Goal: Task Accomplishment & Management: Use online tool/utility

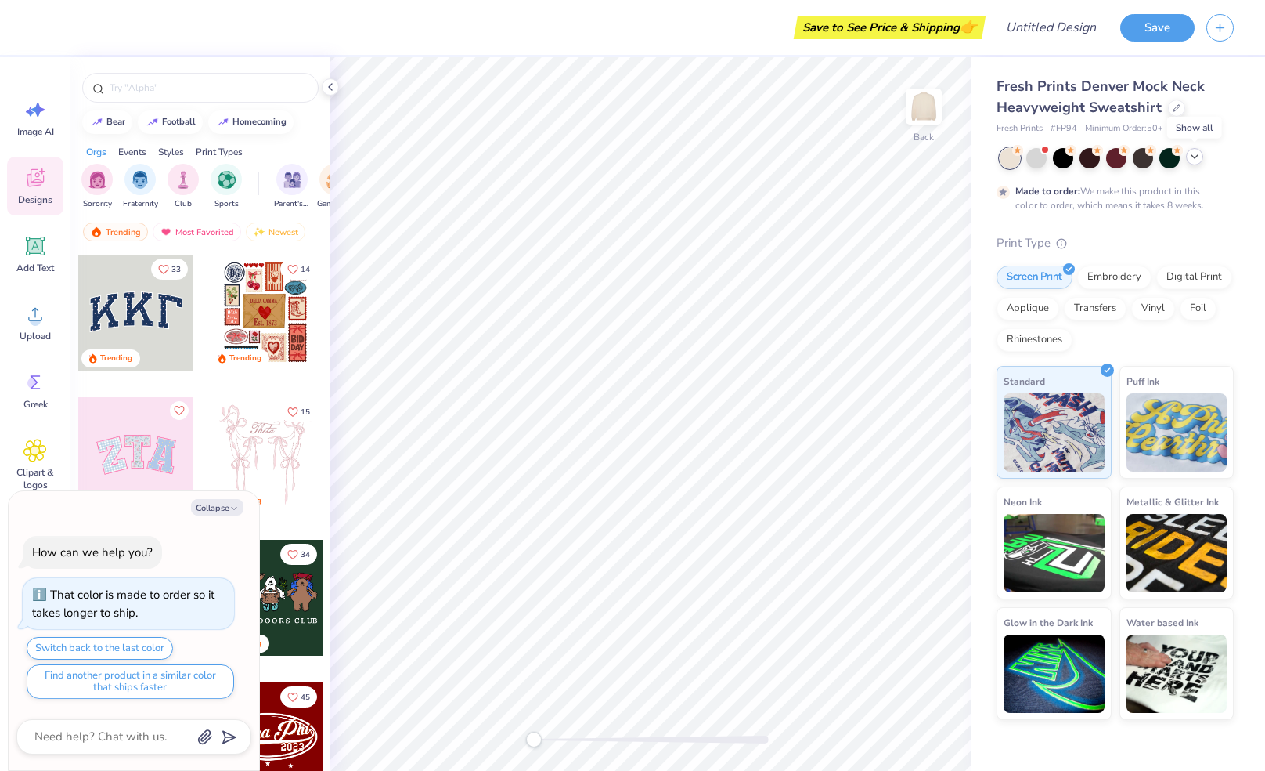
click at [1187, 153] on div at bounding box center [1194, 156] width 17 height 17
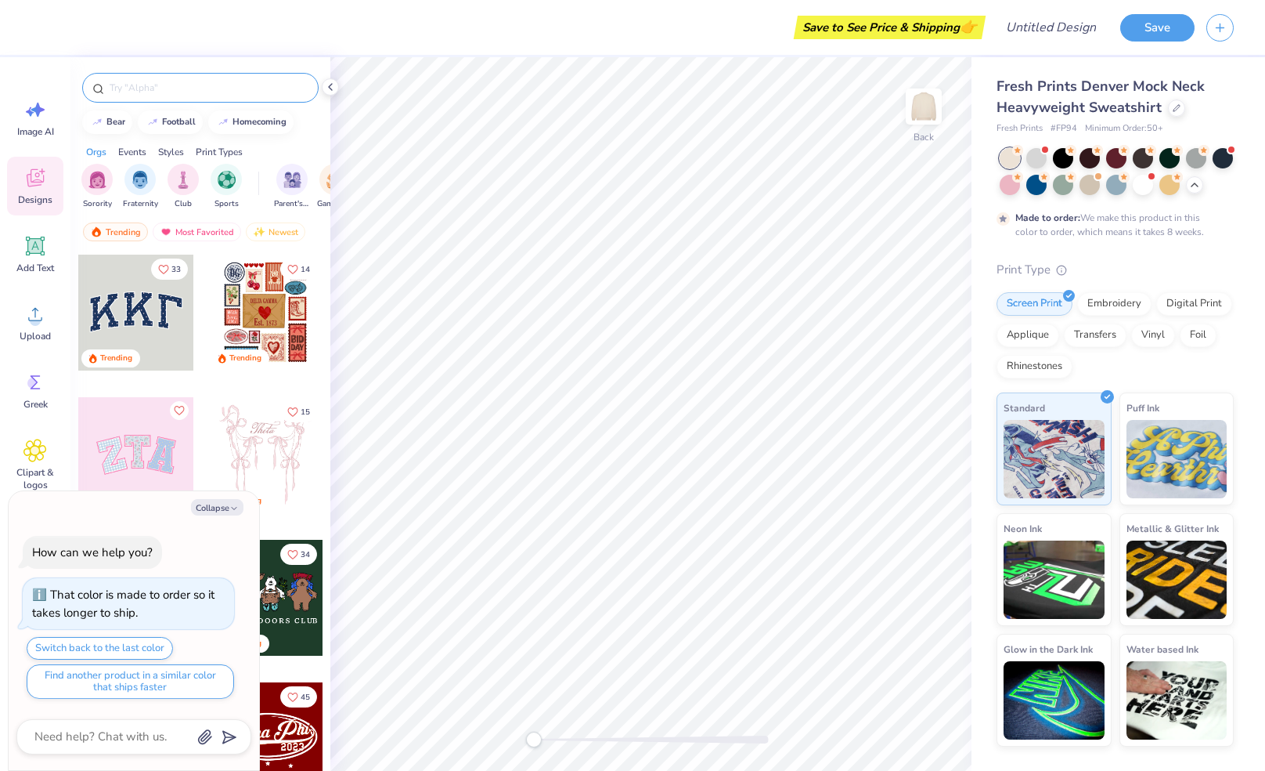
click at [171, 91] on input "text" at bounding box center [208, 88] width 200 height 16
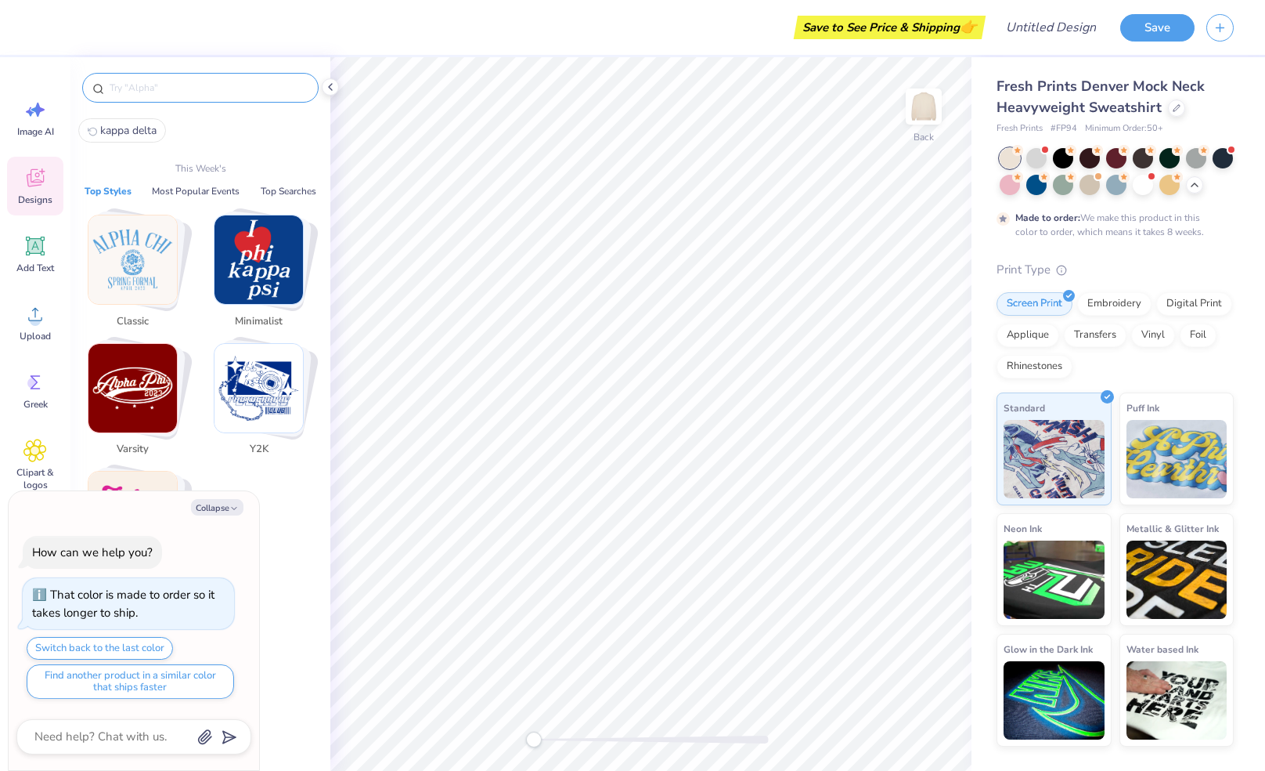
type textarea "x"
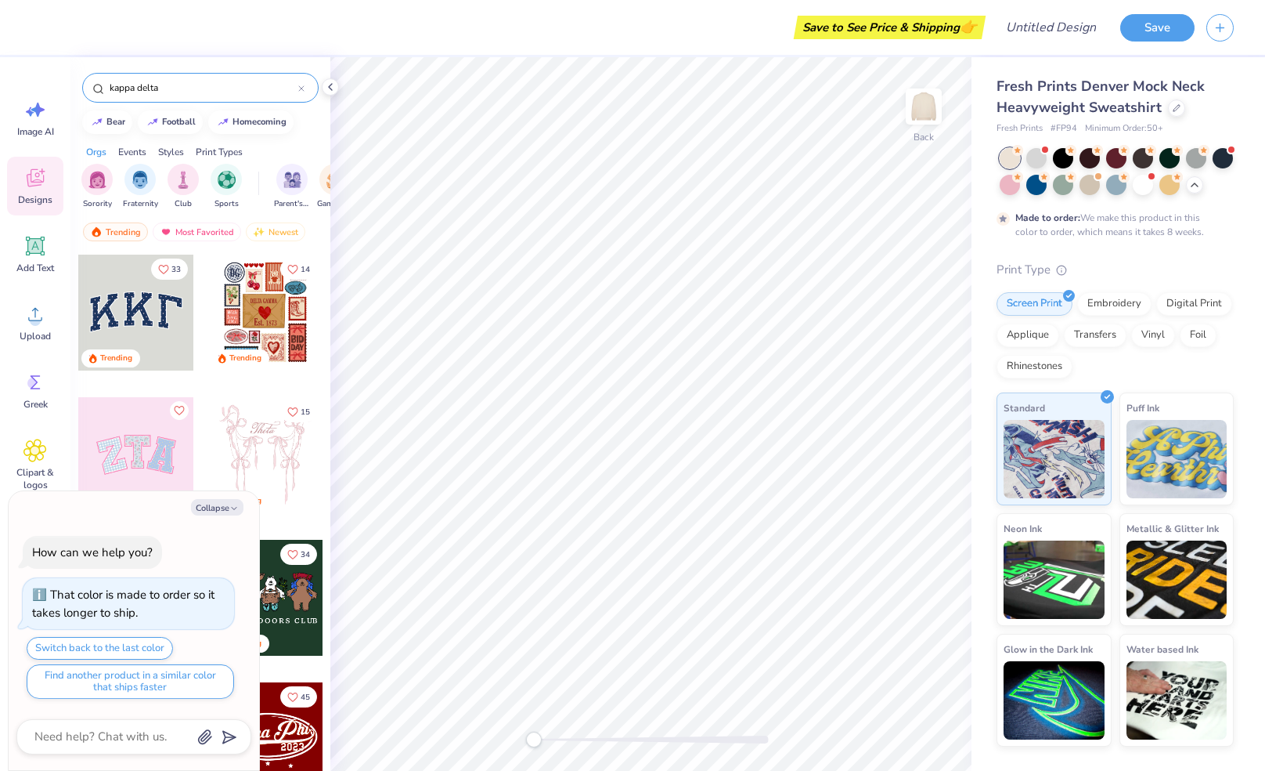
type input "kappa delta"
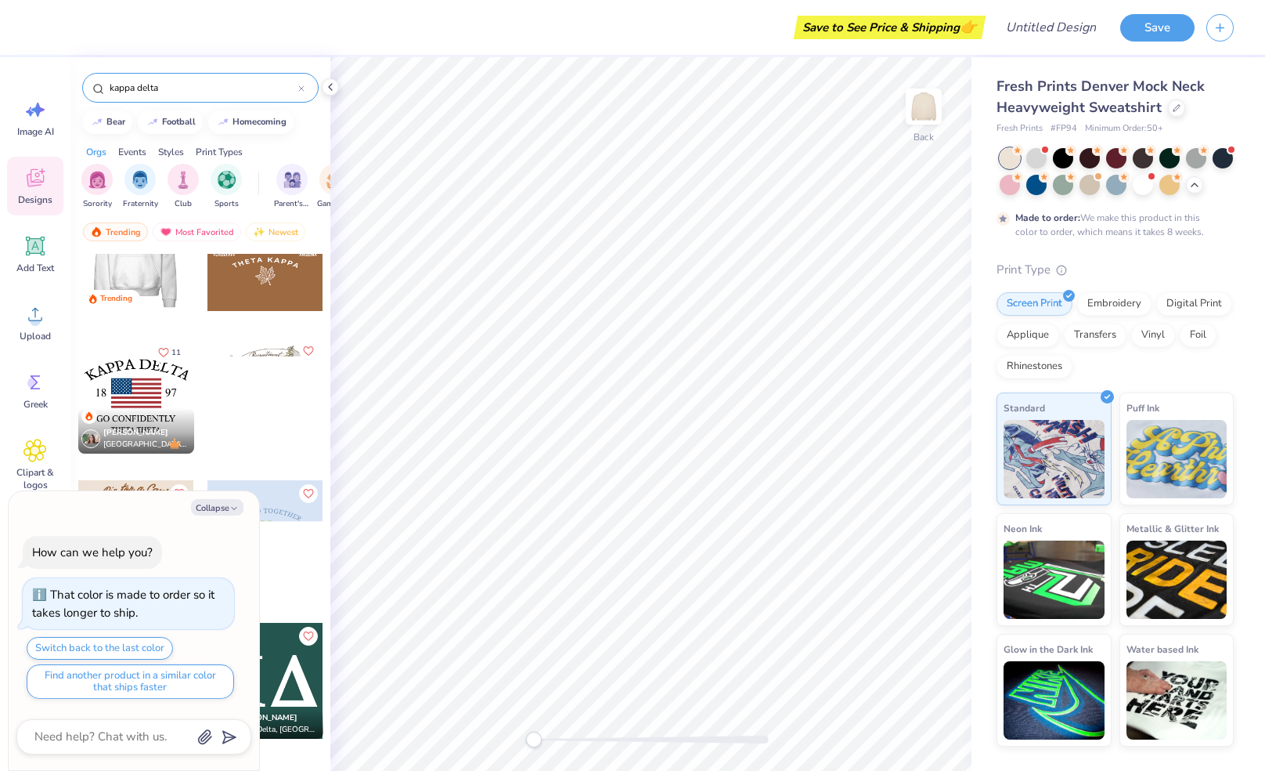
scroll to position [67, 0]
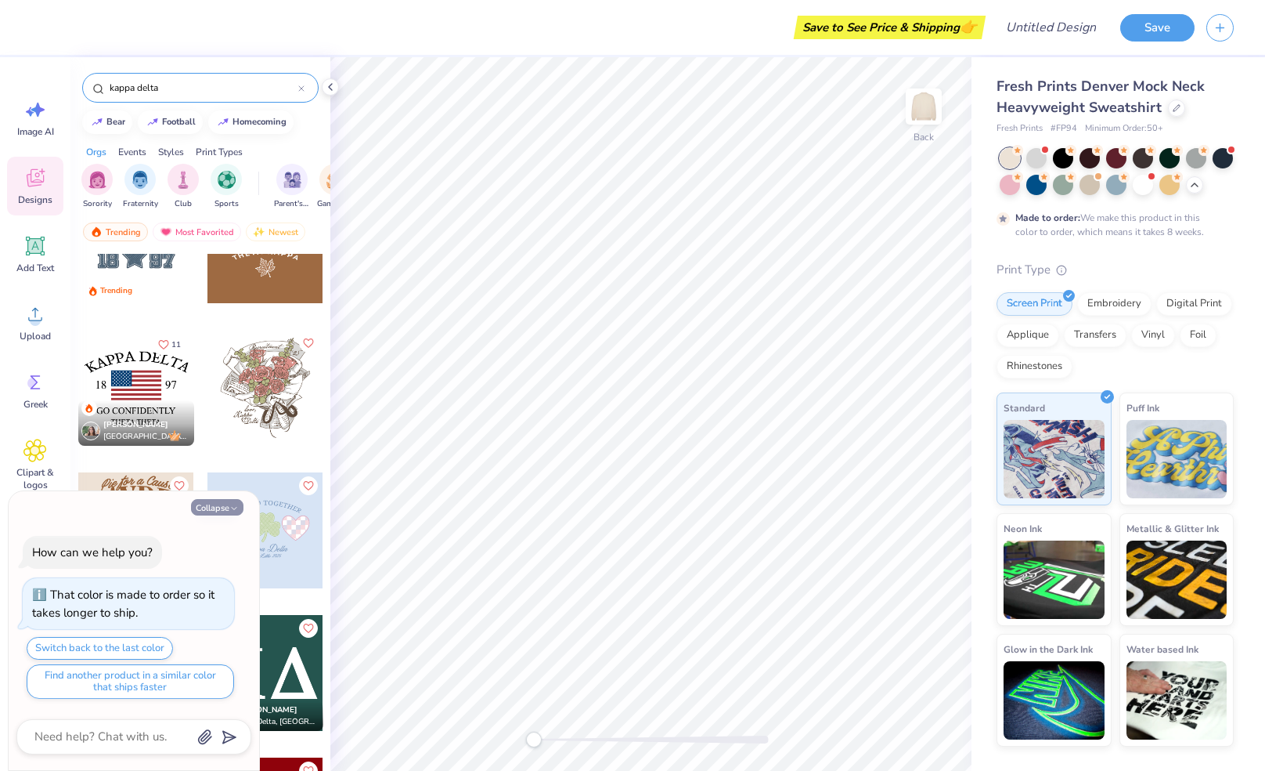
click at [211, 509] on button "Collapse" at bounding box center [217, 507] width 52 height 16
type textarea "x"
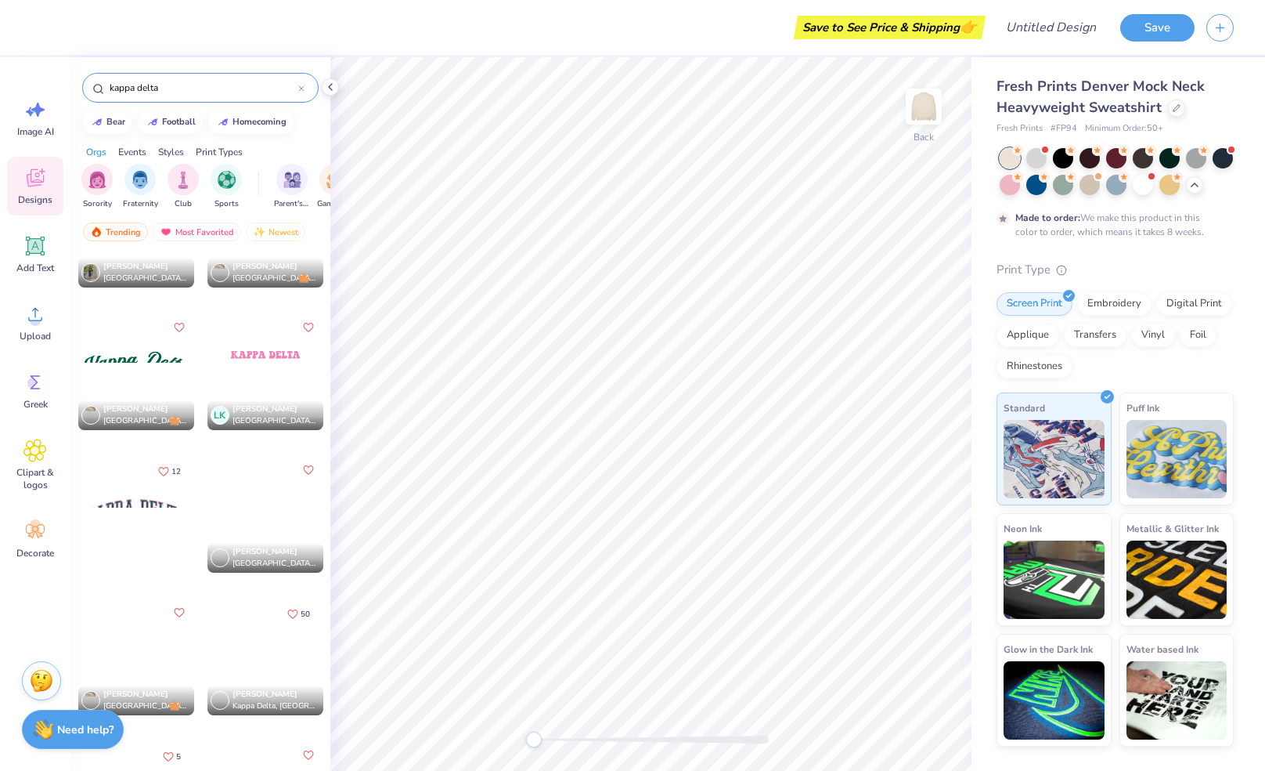
scroll to position [8361, 0]
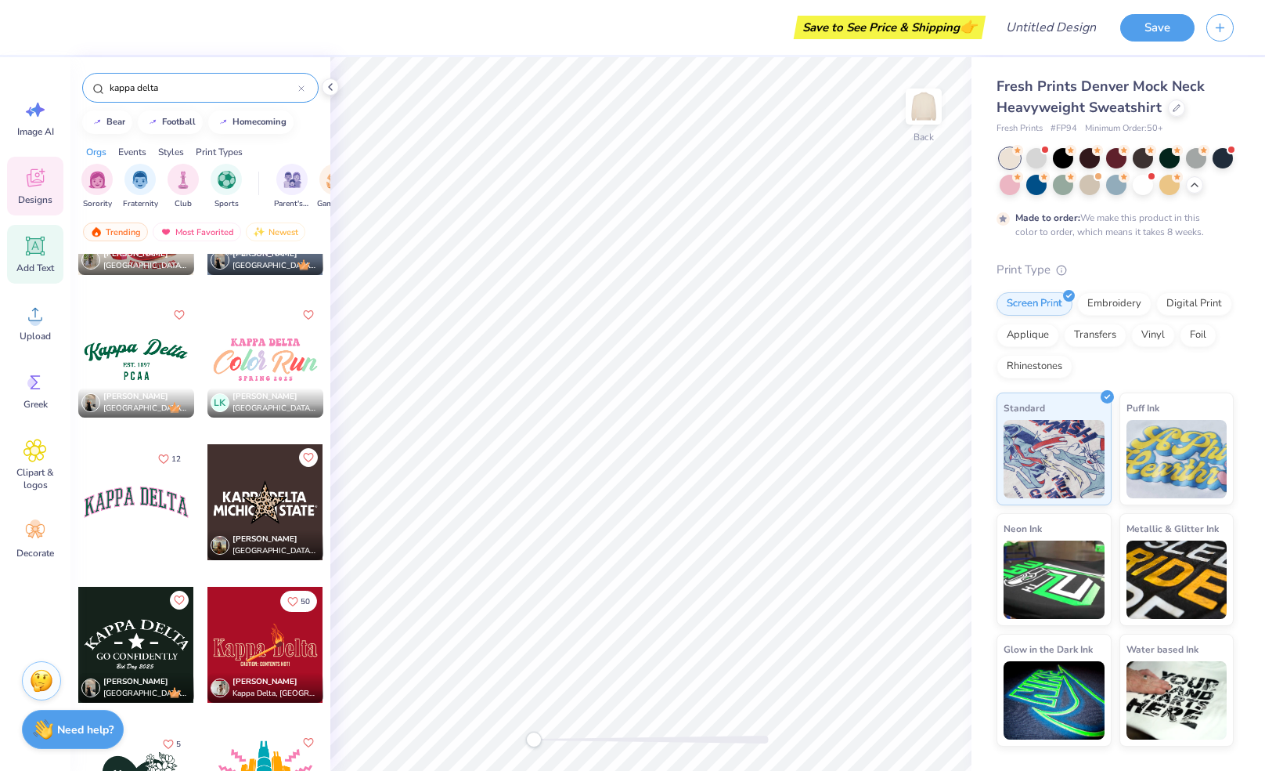
click at [38, 265] on span "Add Text" at bounding box center [35, 268] width 38 height 13
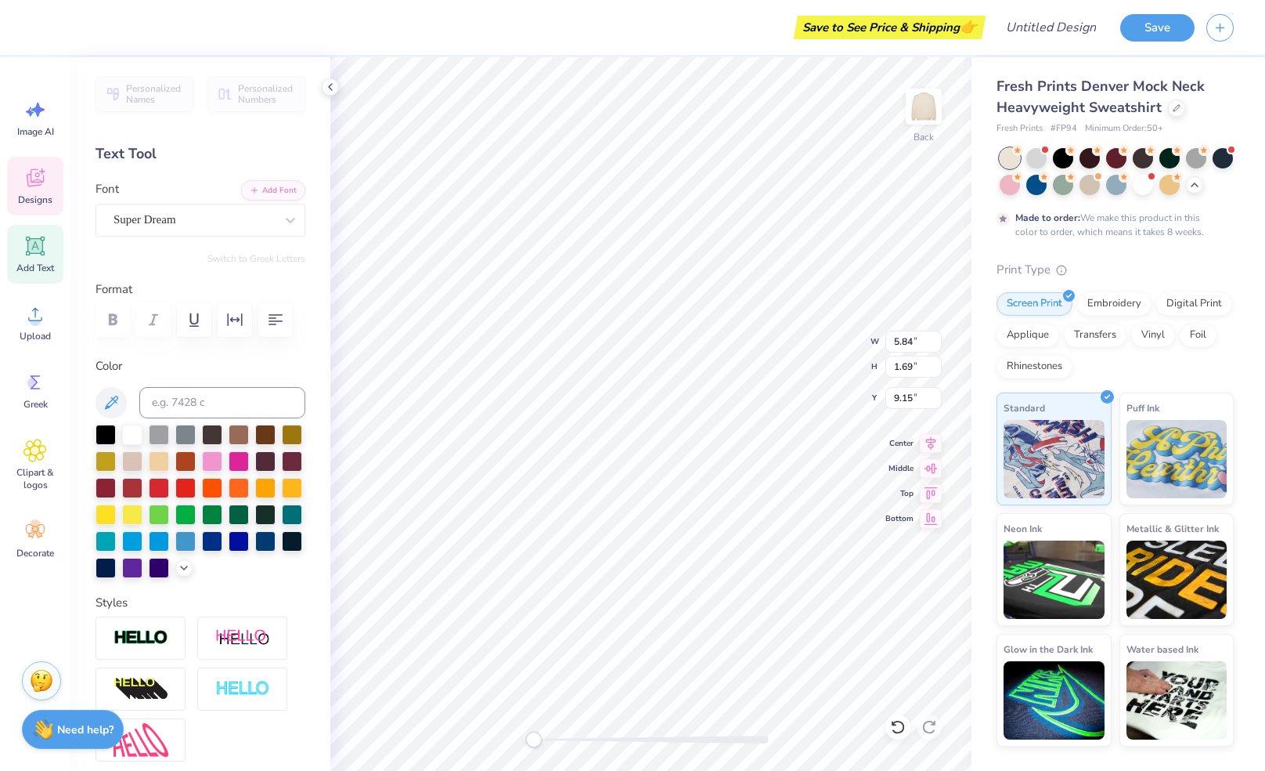
click at [36, 211] on div "Designs" at bounding box center [35, 186] width 56 height 59
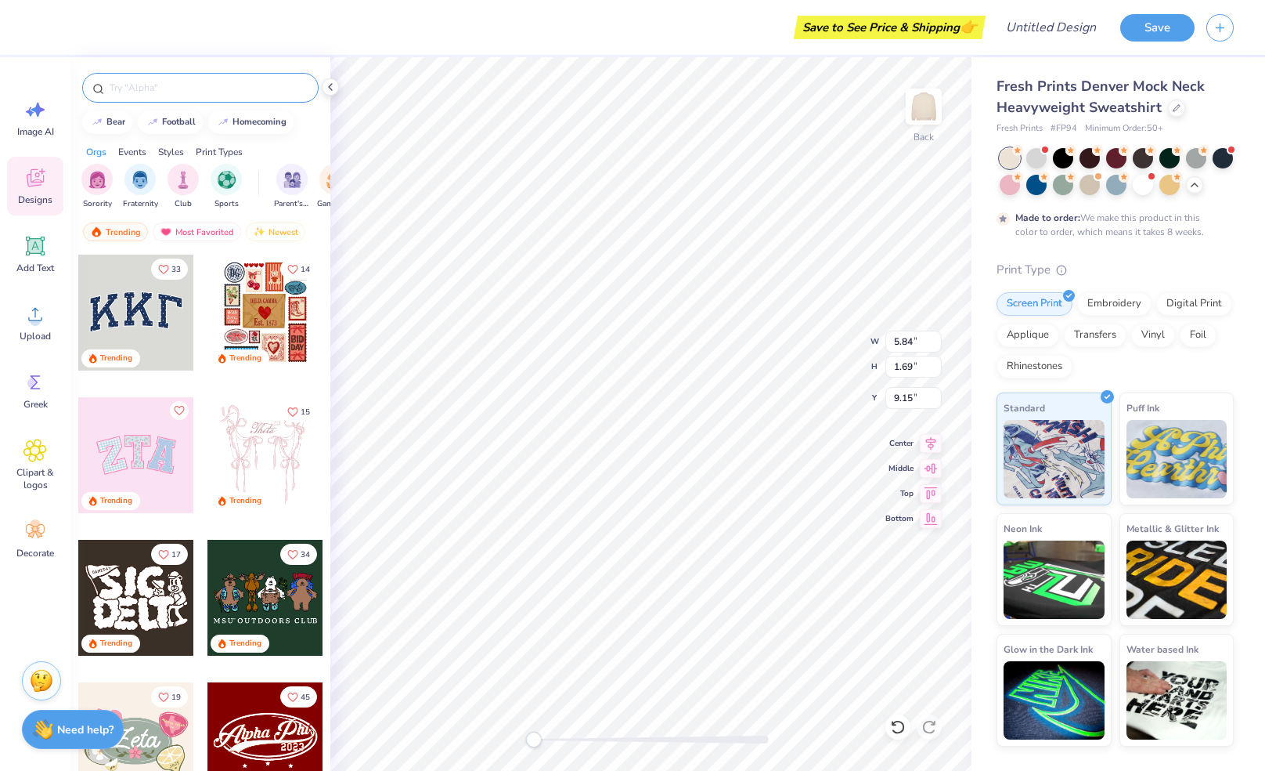
click at [179, 74] on div at bounding box center [200, 88] width 236 height 30
click at [179, 89] on input "text" at bounding box center [208, 88] width 200 height 16
type input "[PERSON_NAME]"
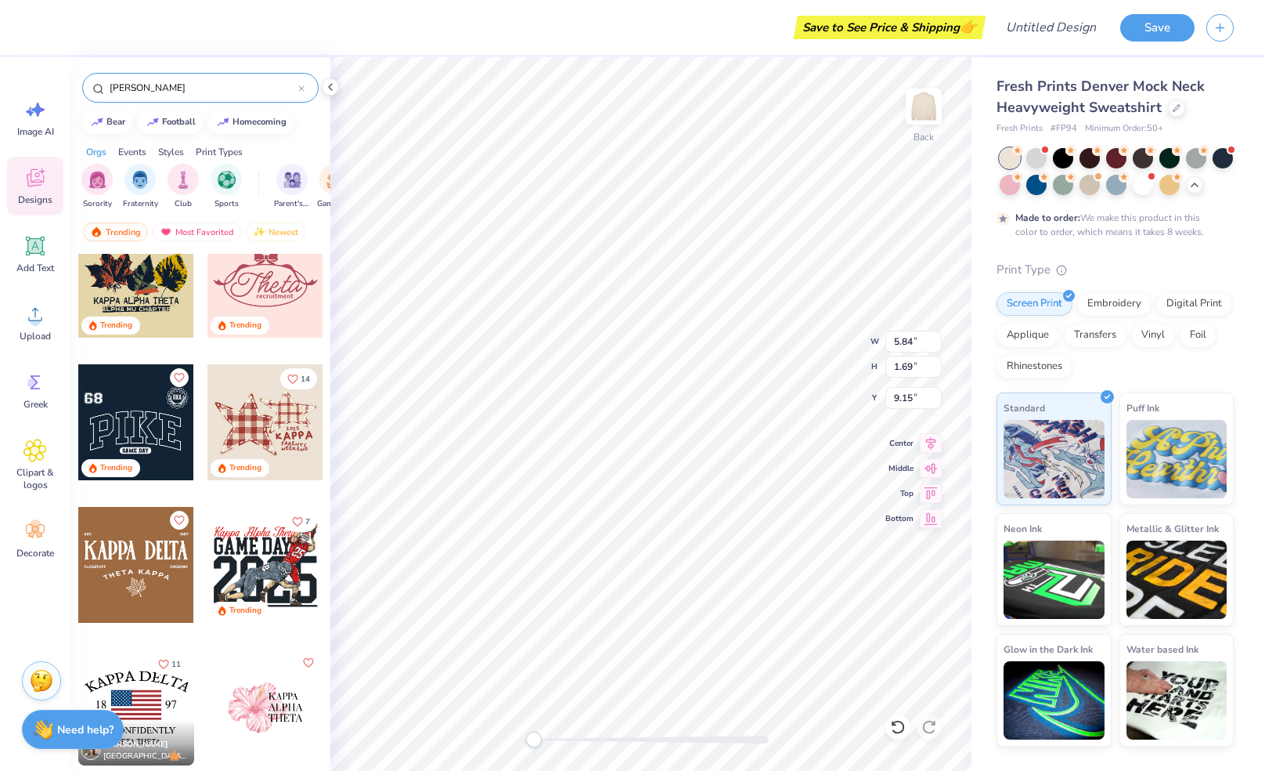
scroll to position [1323, 0]
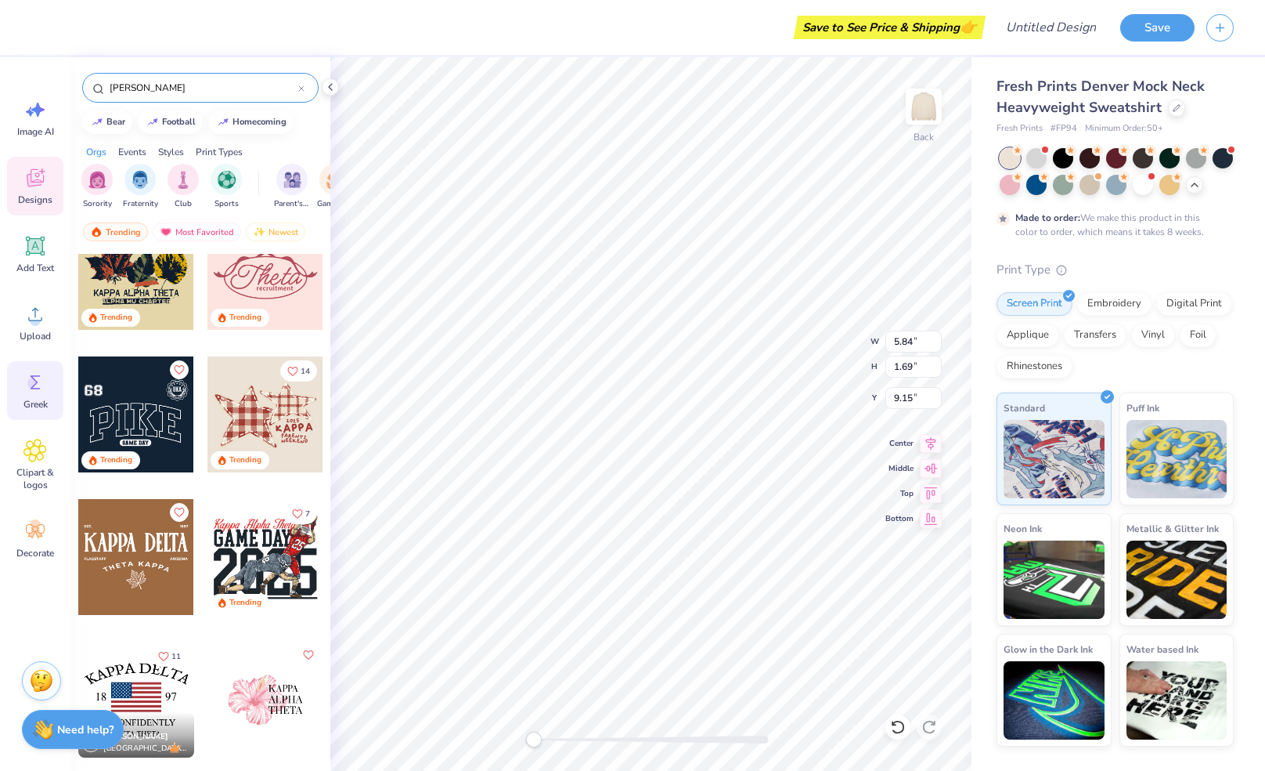
click at [42, 395] on div "Greek" at bounding box center [35, 390] width 56 height 59
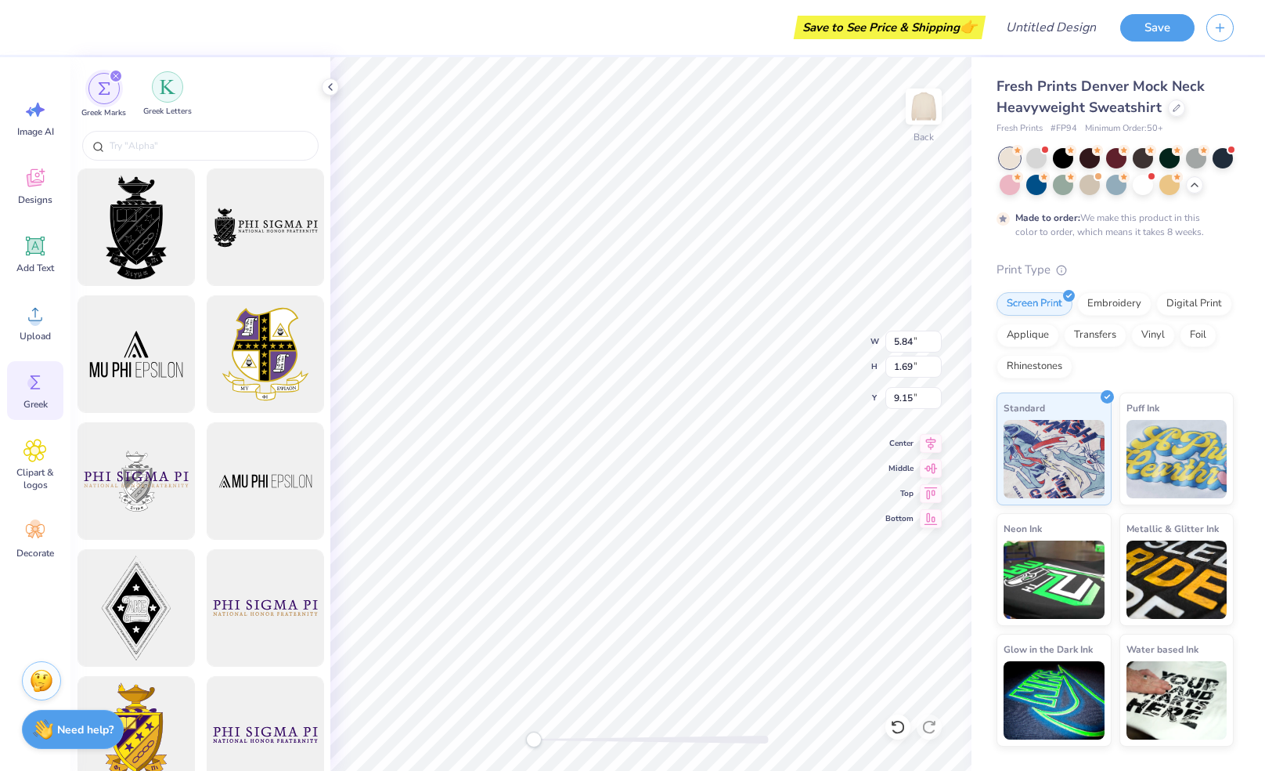
click at [177, 95] on div "filter for Greek Letters" at bounding box center [167, 86] width 31 height 31
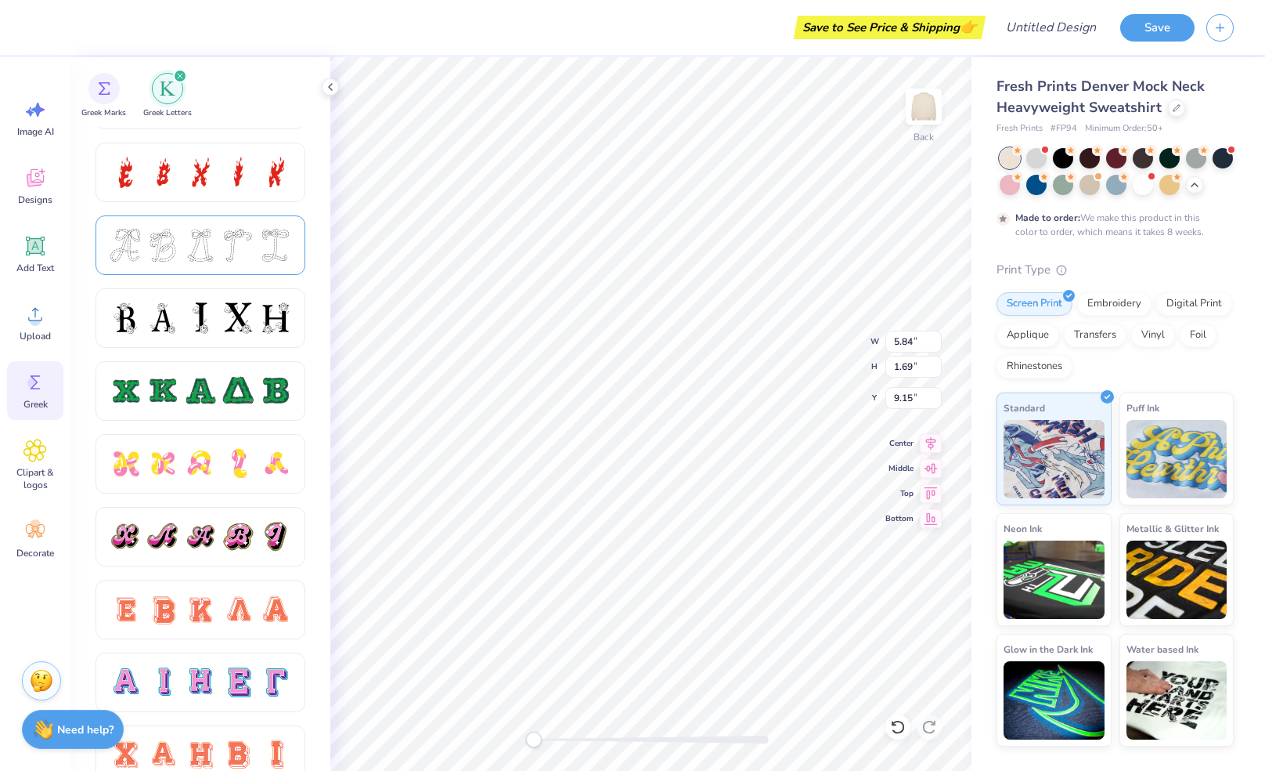
scroll to position [591, 0]
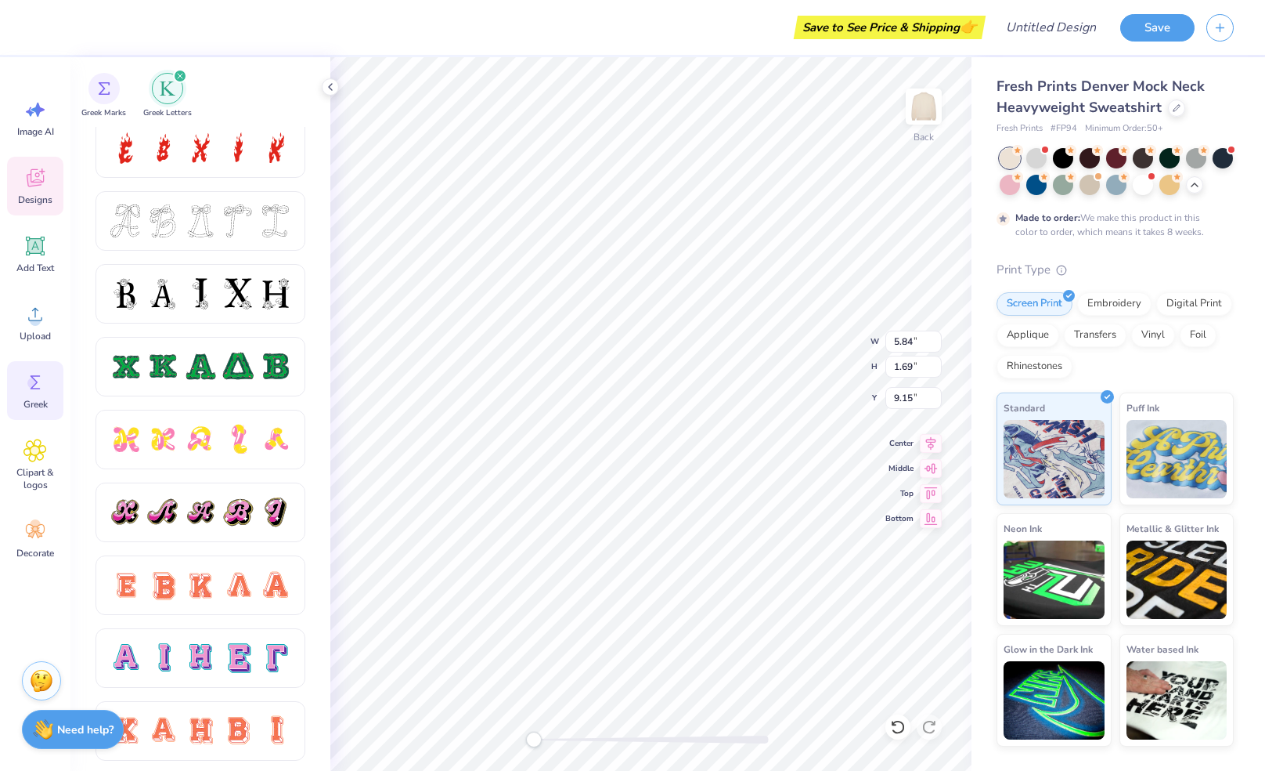
click at [42, 211] on div "Designs" at bounding box center [35, 186] width 56 height 59
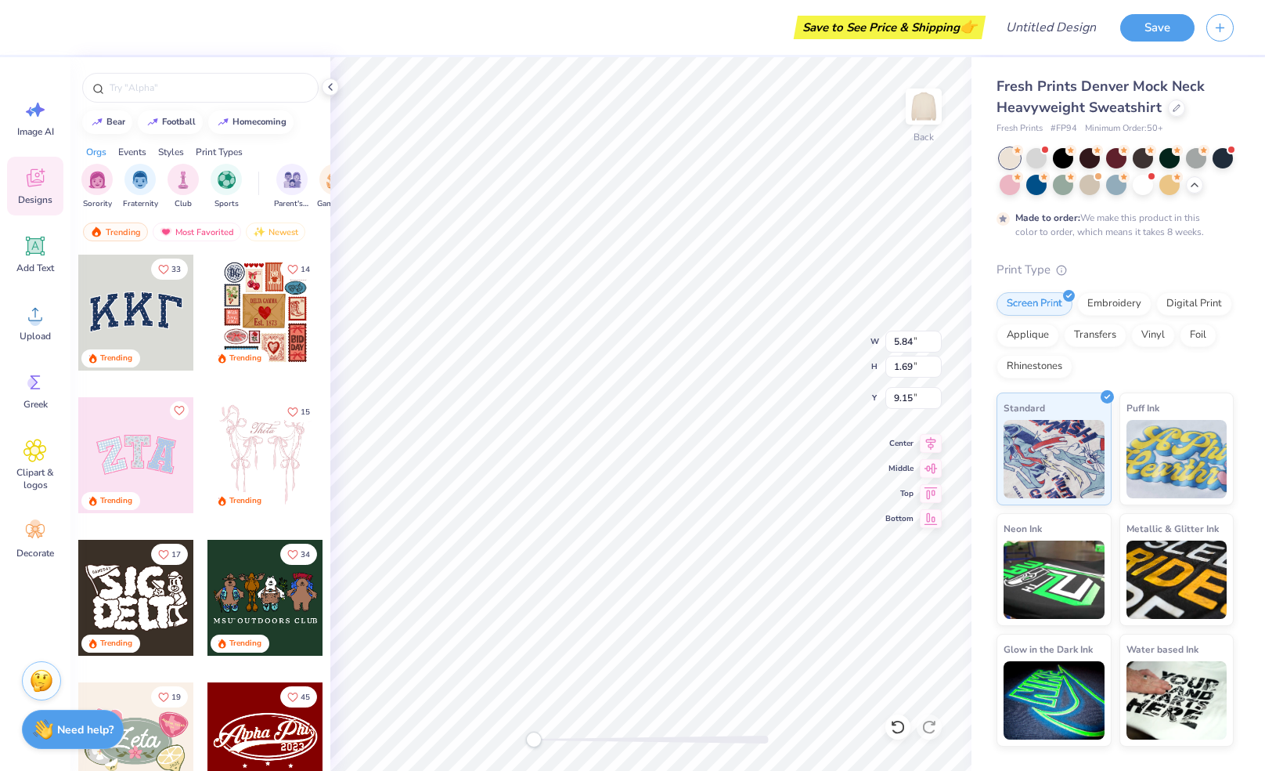
click at [169, 73] on div at bounding box center [200, 88] width 236 height 30
click at [170, 82] on input "text" at bounding box center [208, 88] width 200 height 16
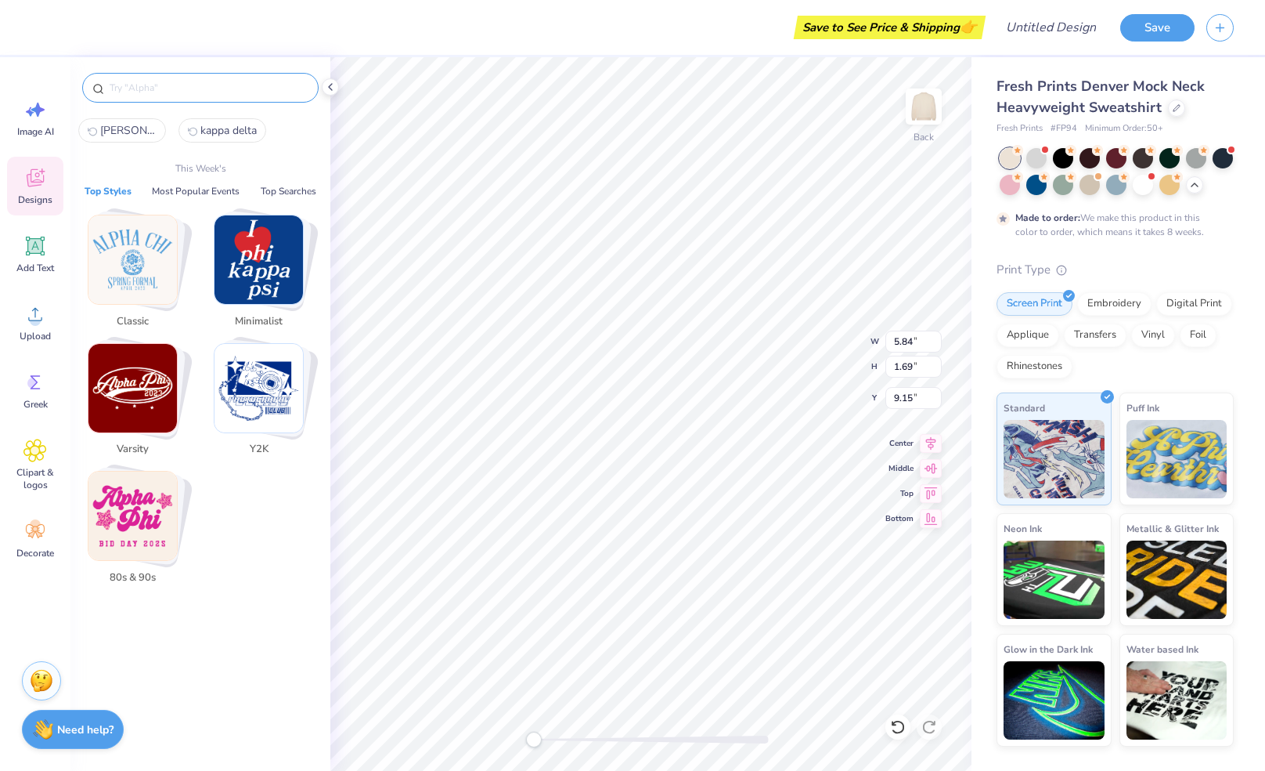
type input "kappa delta"
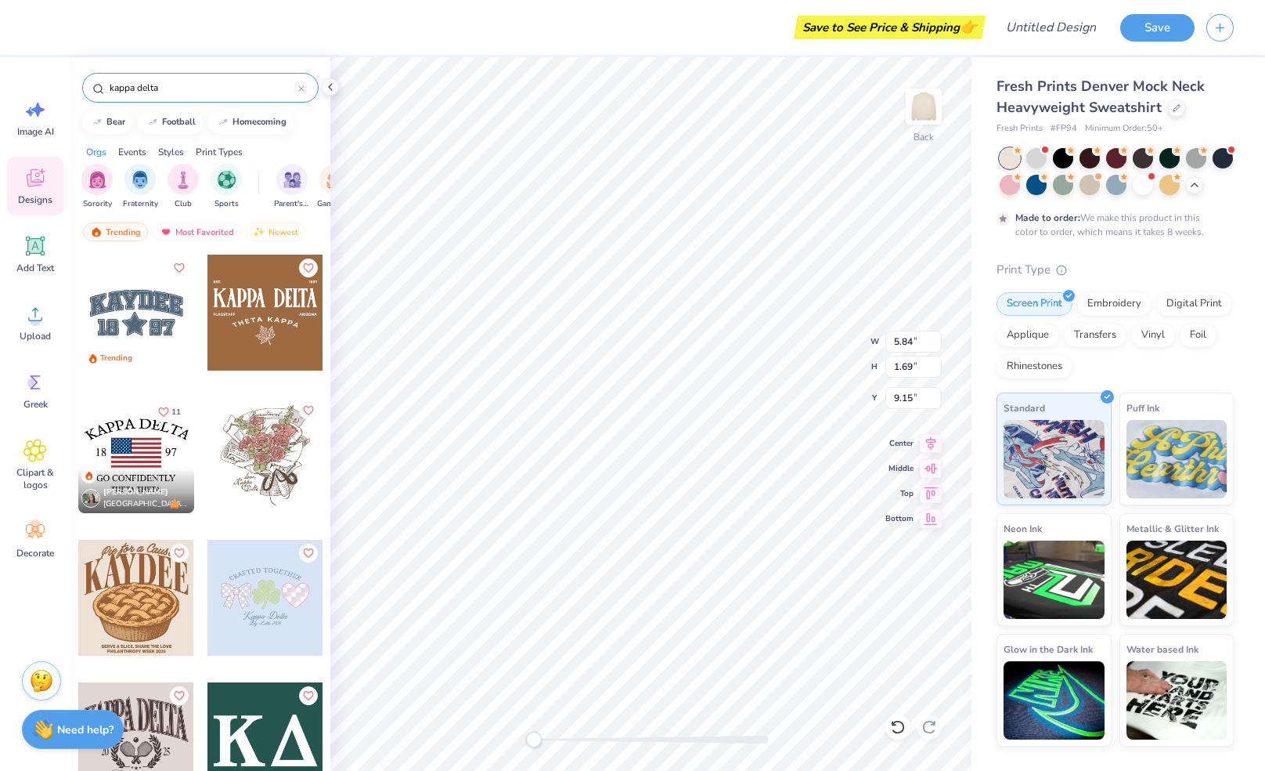
click at [265, 682] on div at bounding box center [266, 740] width 116 height 116
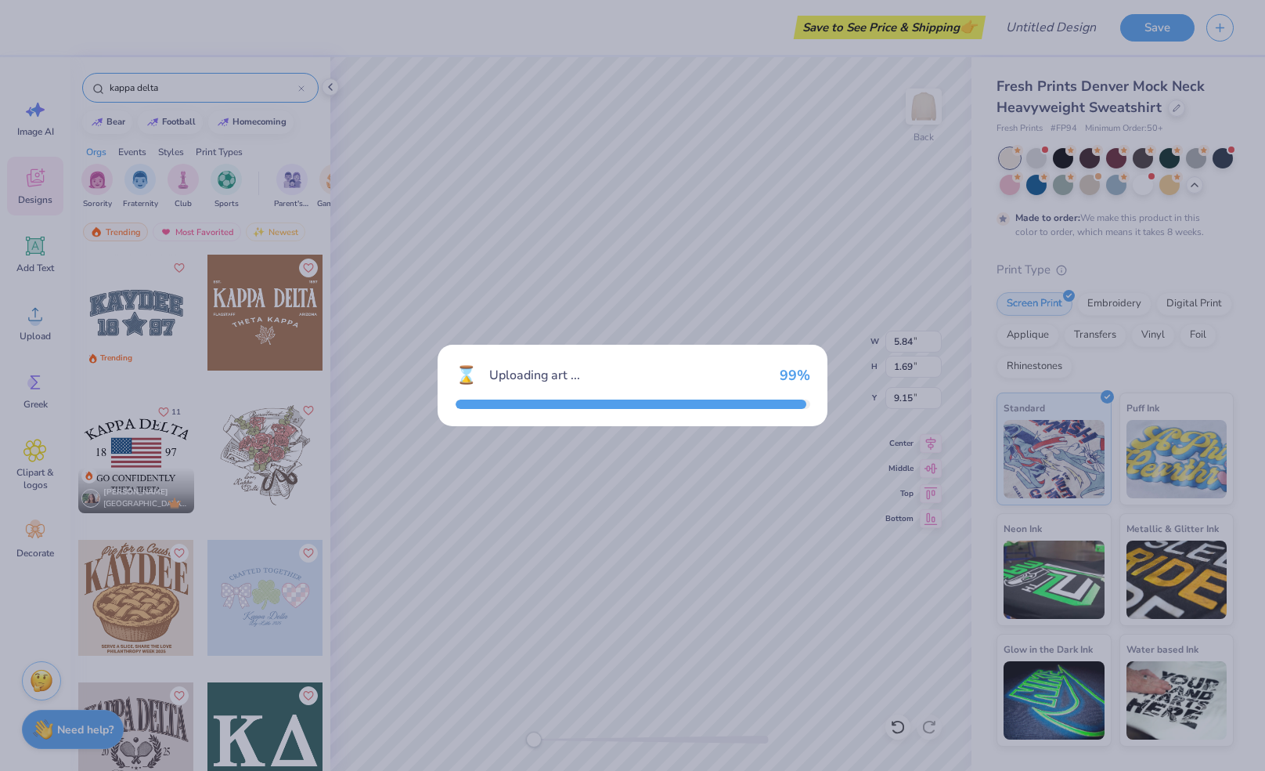
type input "9.89"
type input "4.90"
type input "3.00"
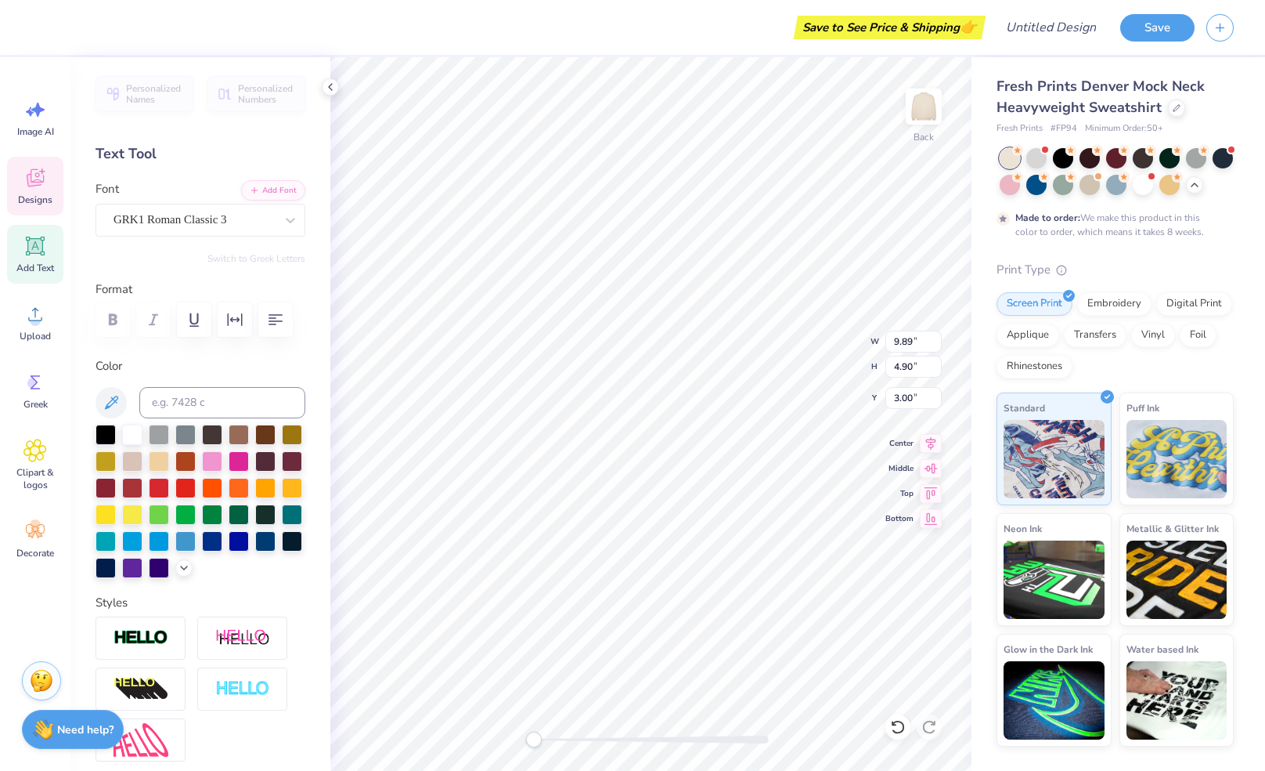
scroll to position [13, 2]
type input "7.27"
type input "3.60"
click at [808, 350] on li "Copy" at bounding box center [846, 345] width 123 height 31
type input "0.50"
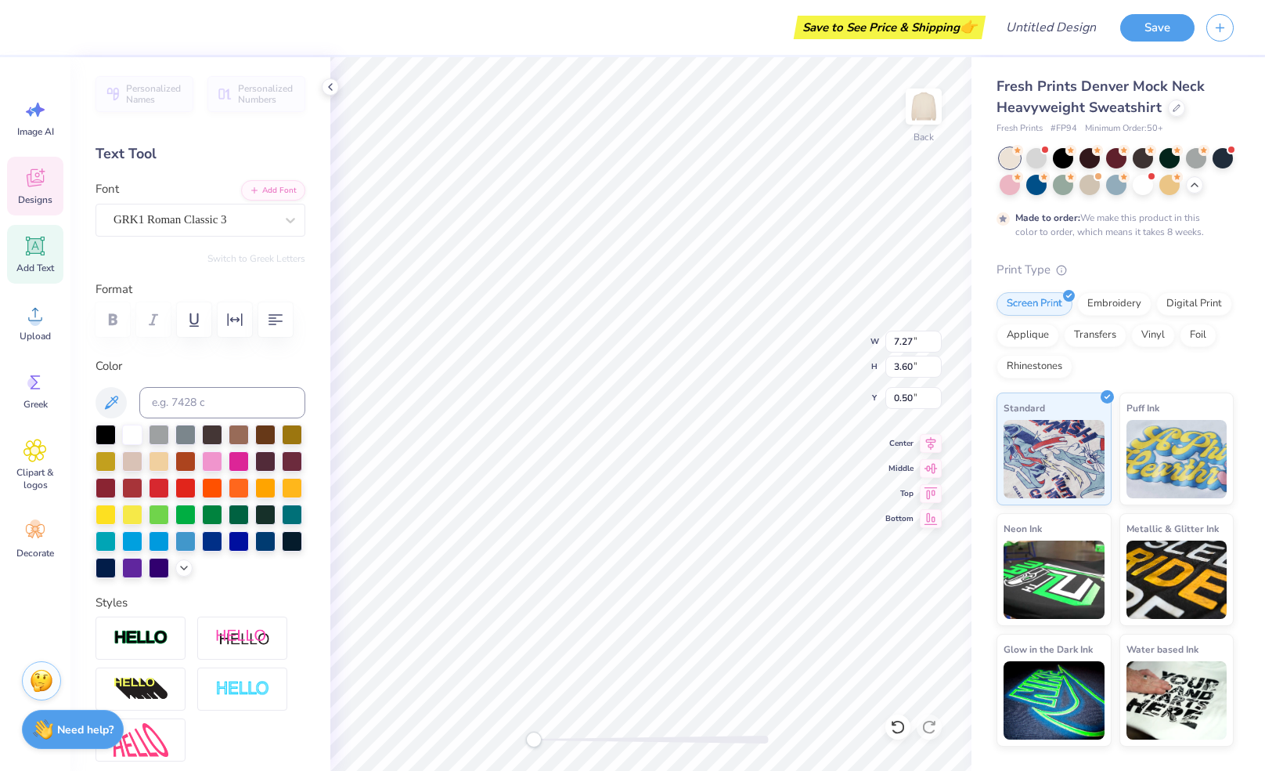
type textarea "K"
click at [700, 451] on li "Paste" at bounding box center [733, 449] width 123 height 31
type textarea "D"
click at [755, 297] on div "Hold “Alt” to see the space between elements." at bounding box center [836, 280] width 166 height 45
type input "3.19"
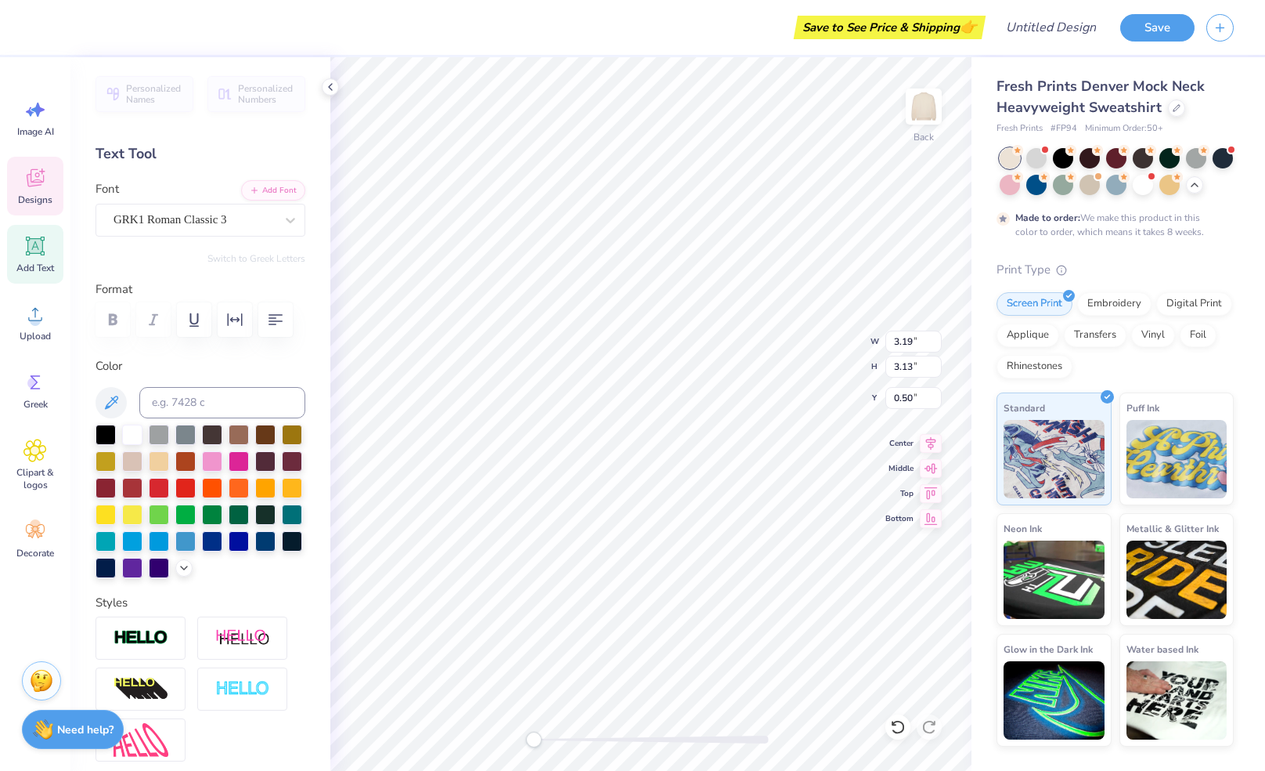
type input "3.13"
type input "3.26"
type input "3.60"
type input "4.04"
type input "2.82"
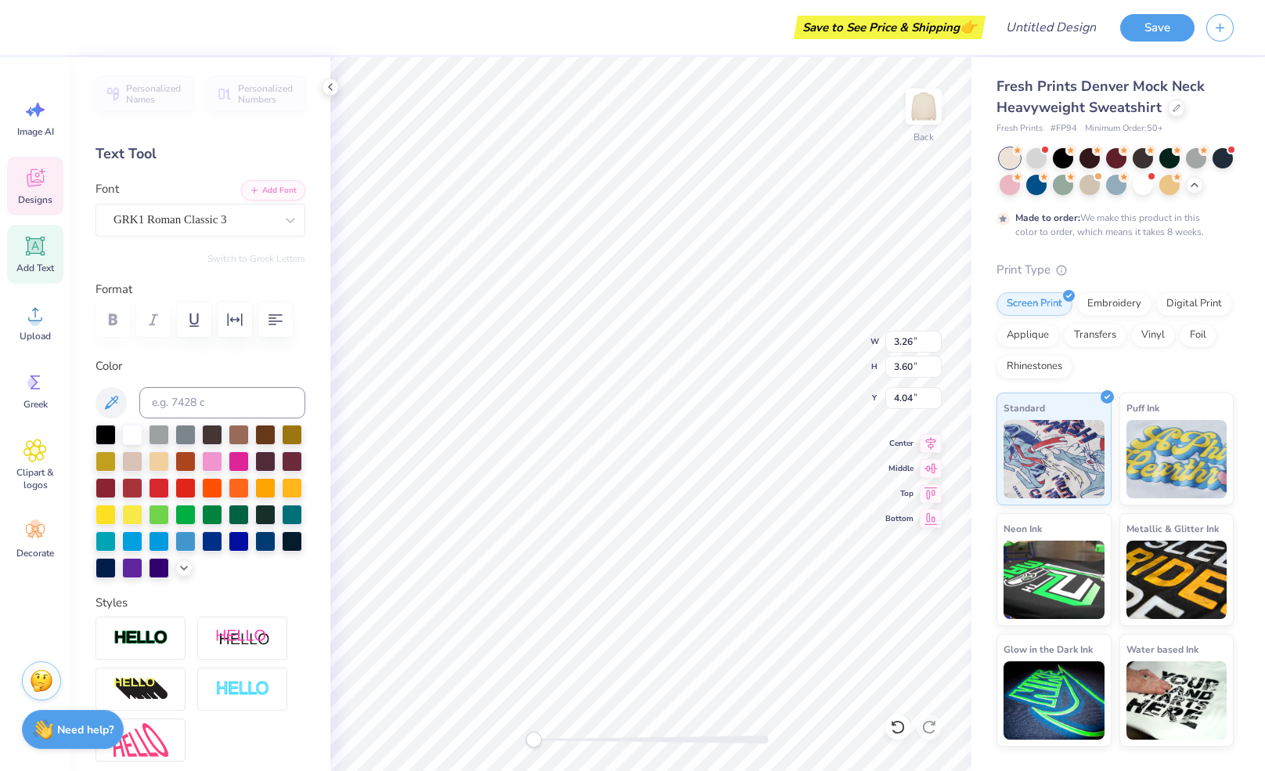
type input "3.11"
type input "0.50"
type input "3.19"
type input "3.13"
click at [20, 254] on div "Add Text" at bounding box center [35, 254] width 56 height 59
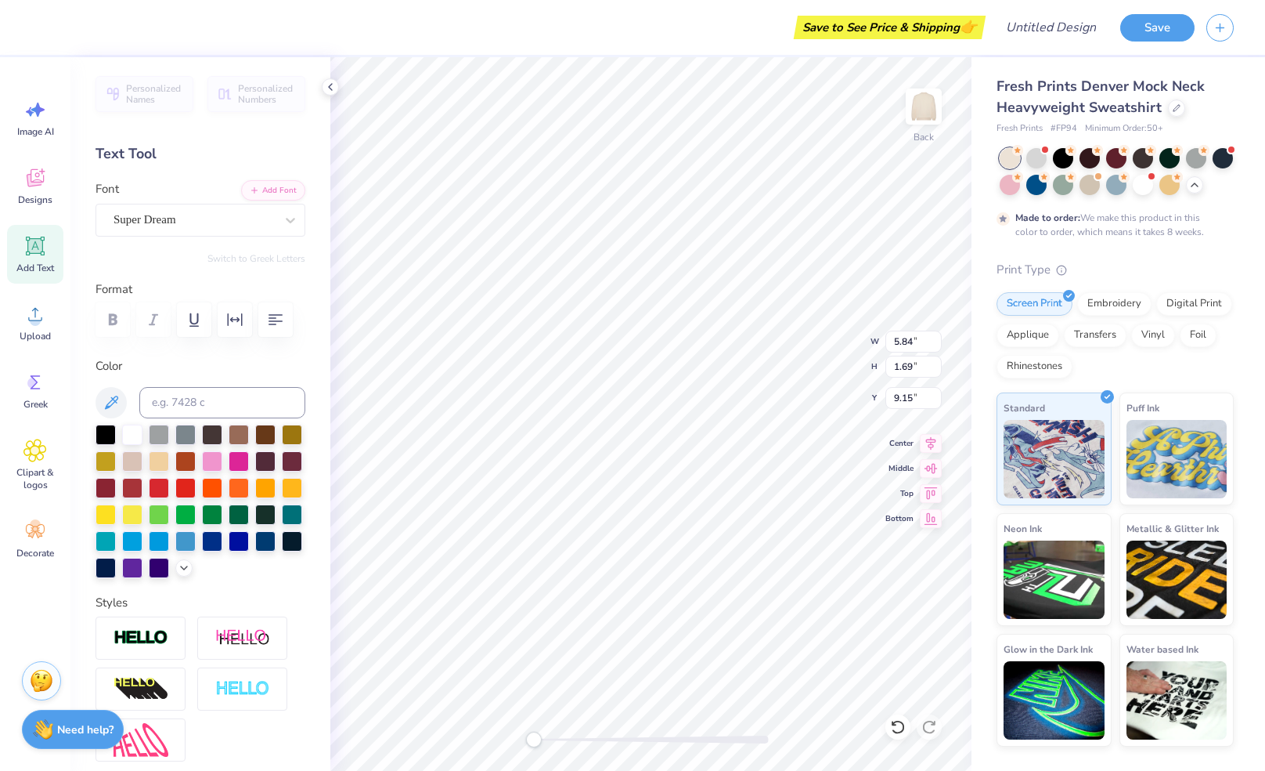
scroll to position [13, 5]
type textarea "Kappa Delta"
click at [204, 225] on div "Super Dream" at bounding box center [194, 220] width 164 height 24
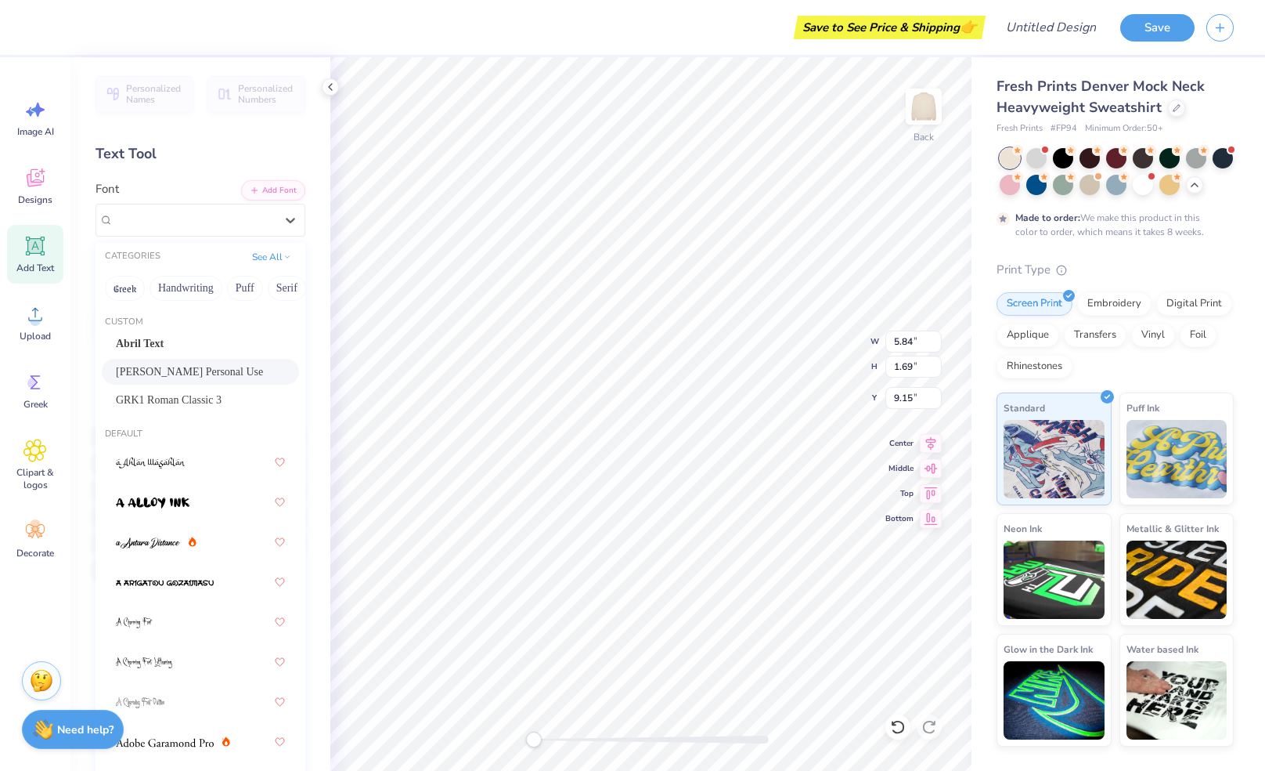
click at [211, 377] on span "[PERSON_NAME] Personal Use" at bounding box center [189, 371] width 147 height 16
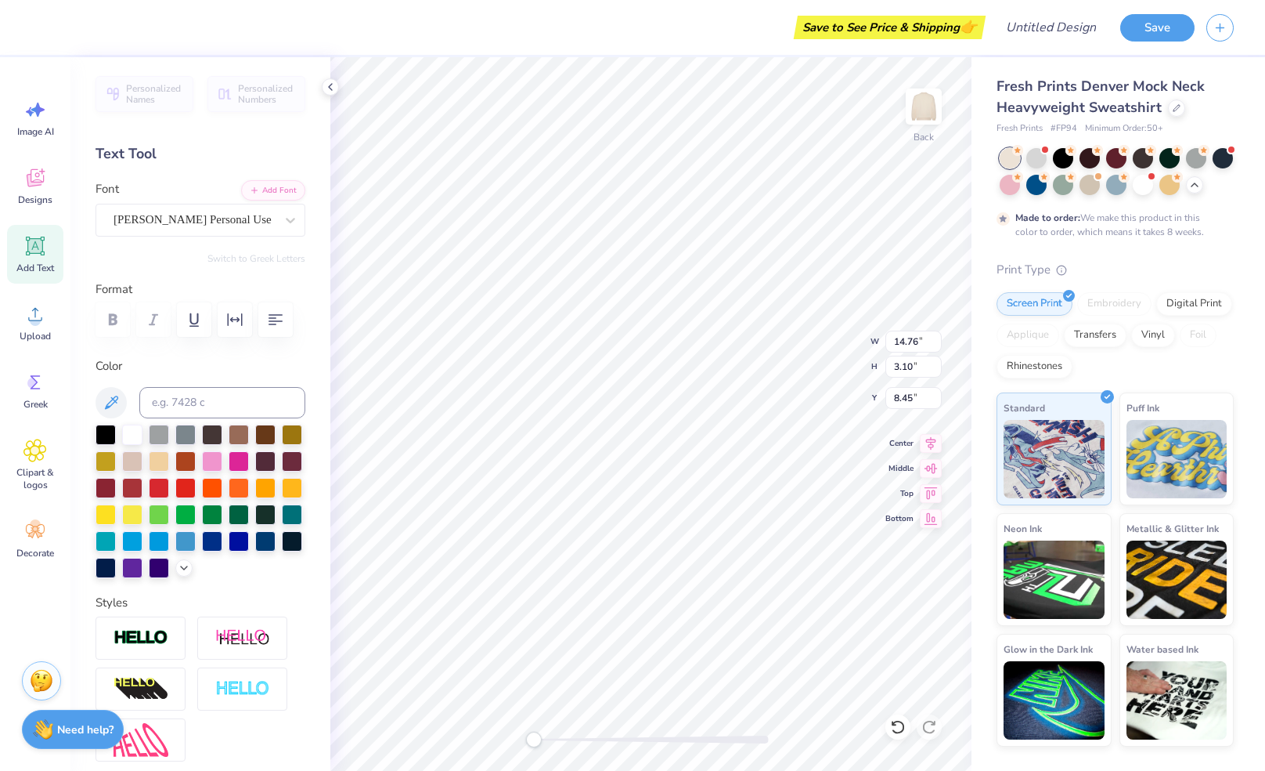
type input "6.97"
type input "1.46"
type textarea "Kappa Delta est"
click at [42, 401] on span "Greek" at bounding box center [35, 404] width 24 height 13
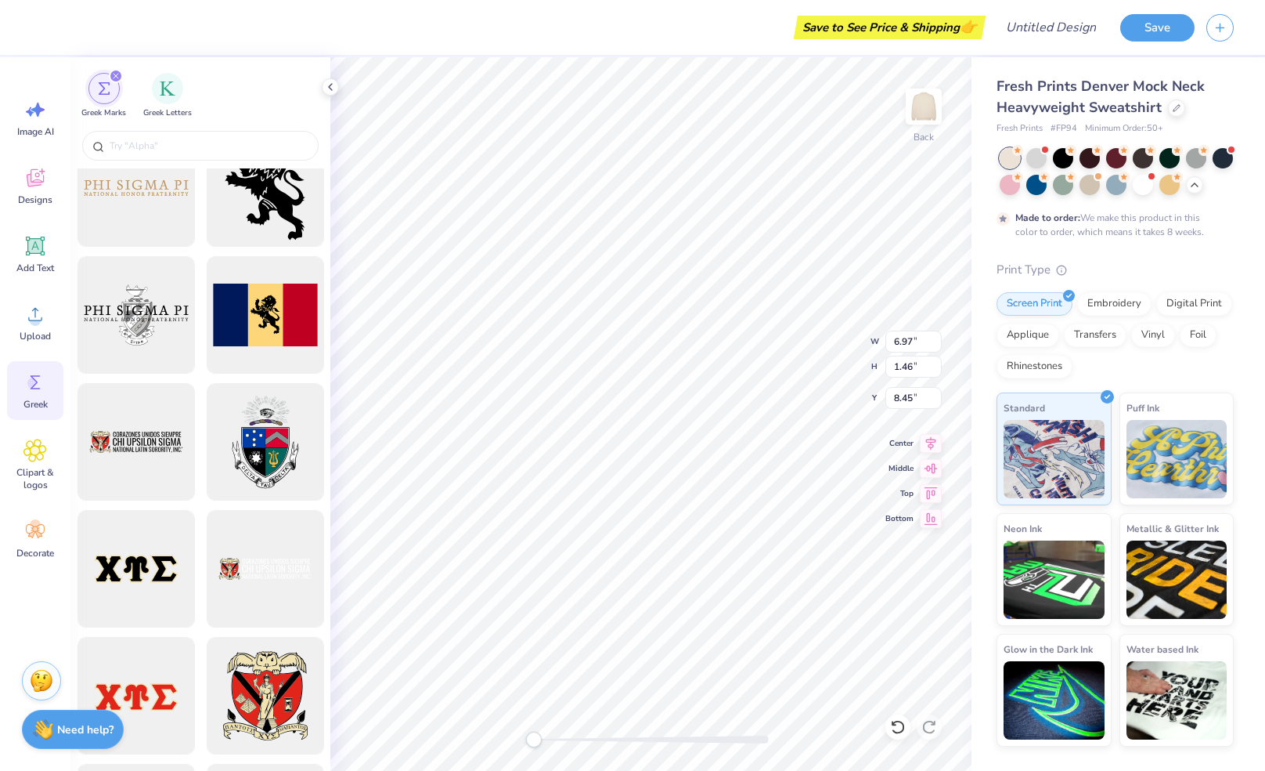
scroll to position [1056, 0]
click at [165, 153] on div at bounding box center [200, 146] width 236 height 30
click at [157, 150] on input "text" at bounding box center [208, 146] width 200 height 16
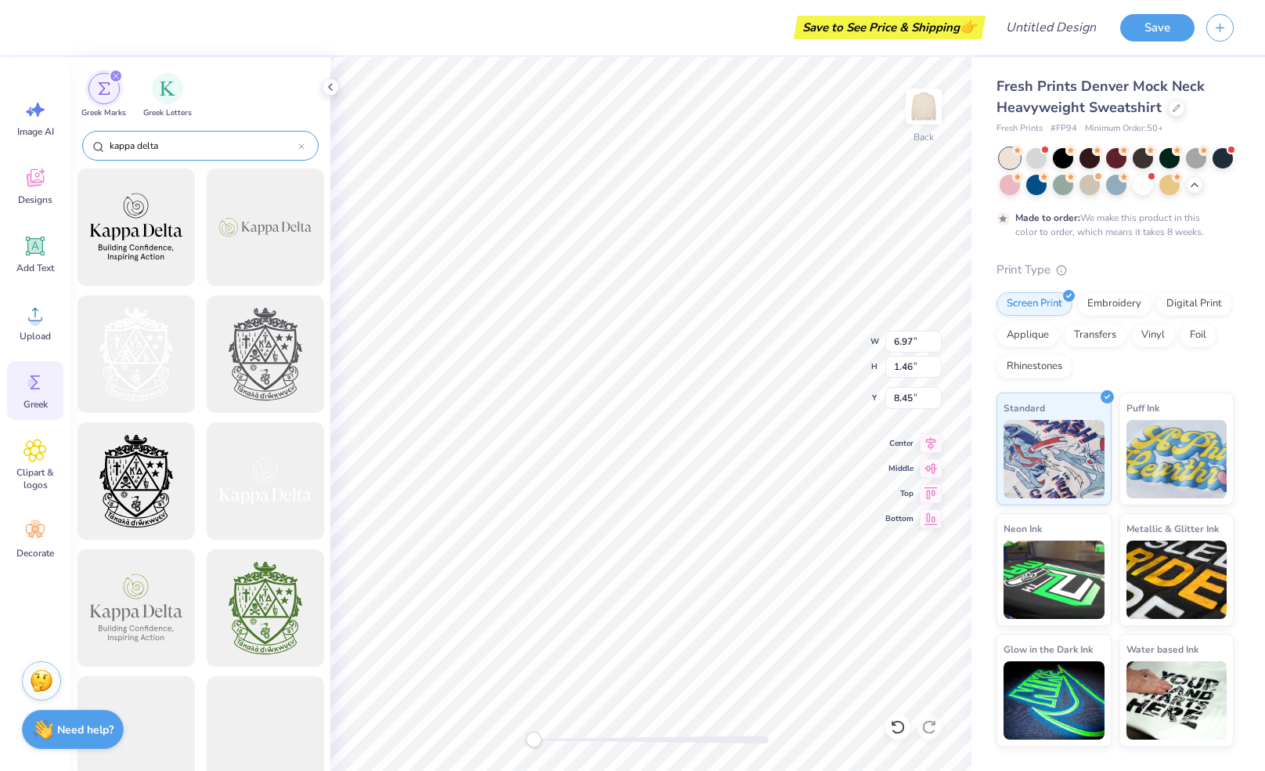
type input "kappa delta"
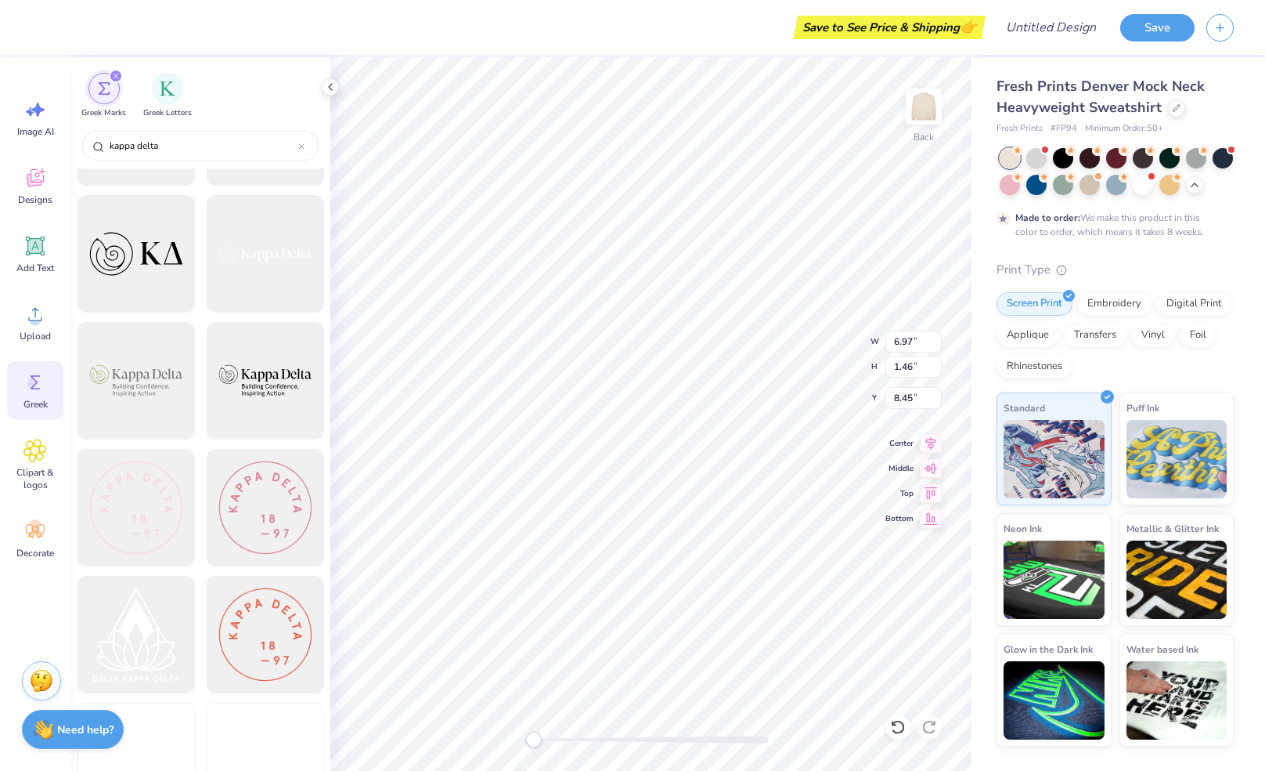
scroll to position [1637, 0]
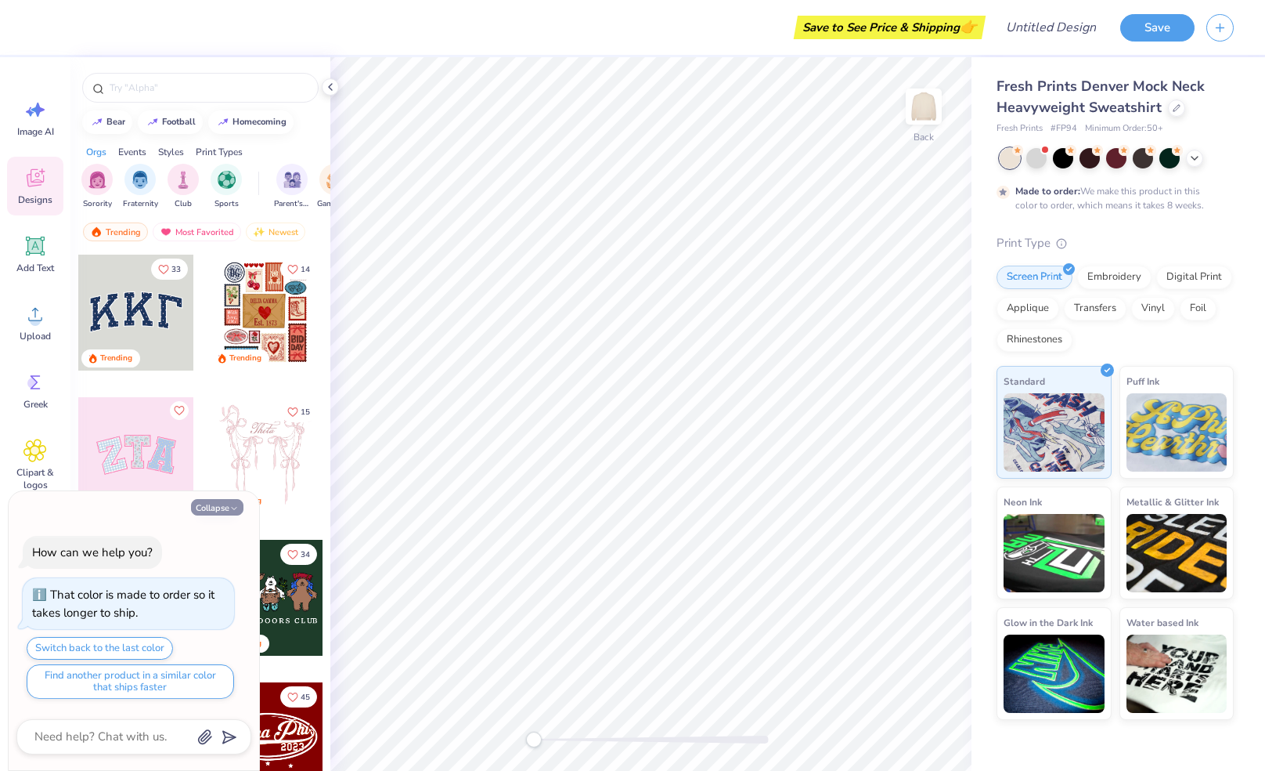
click at [209, 503] on button "Collapse" at bounding box center [217, 507] width 52 height 16
type textarea "x"
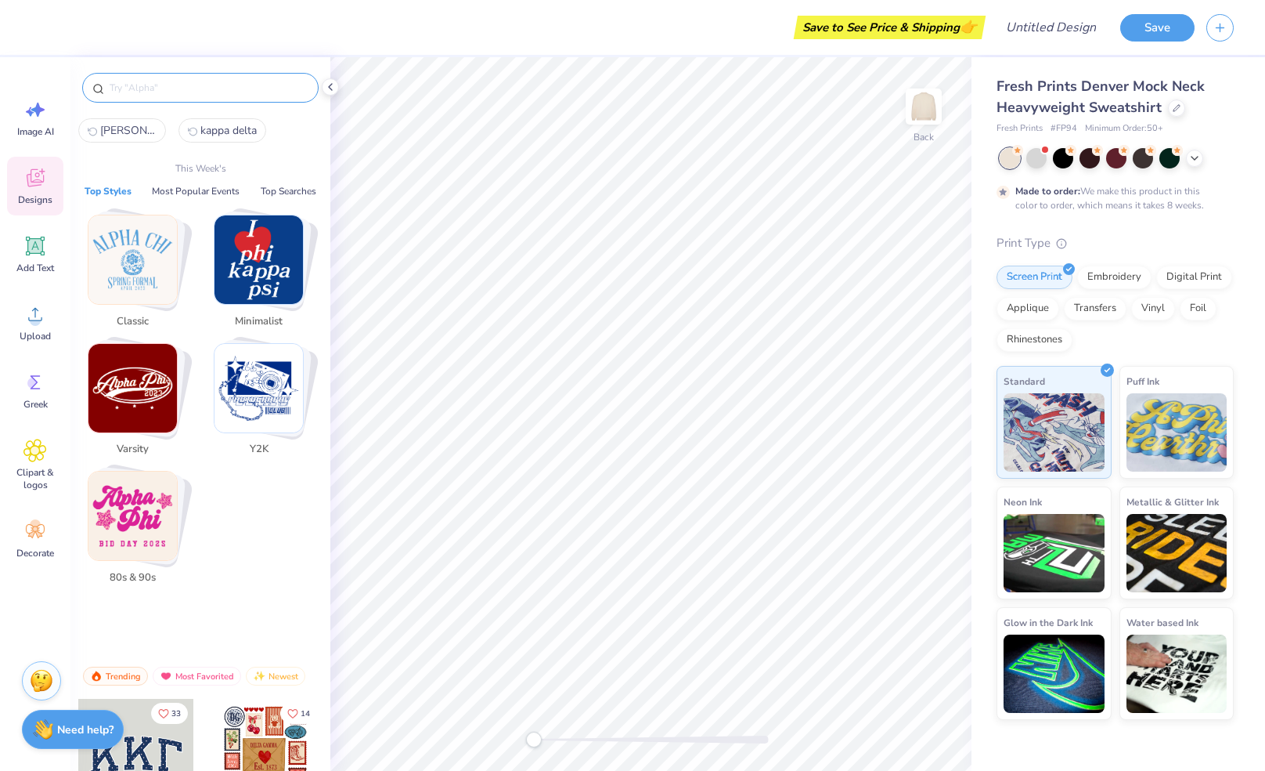
click at [149, 92] on input "text" at bounding box center [208, 88] width 200 height 16
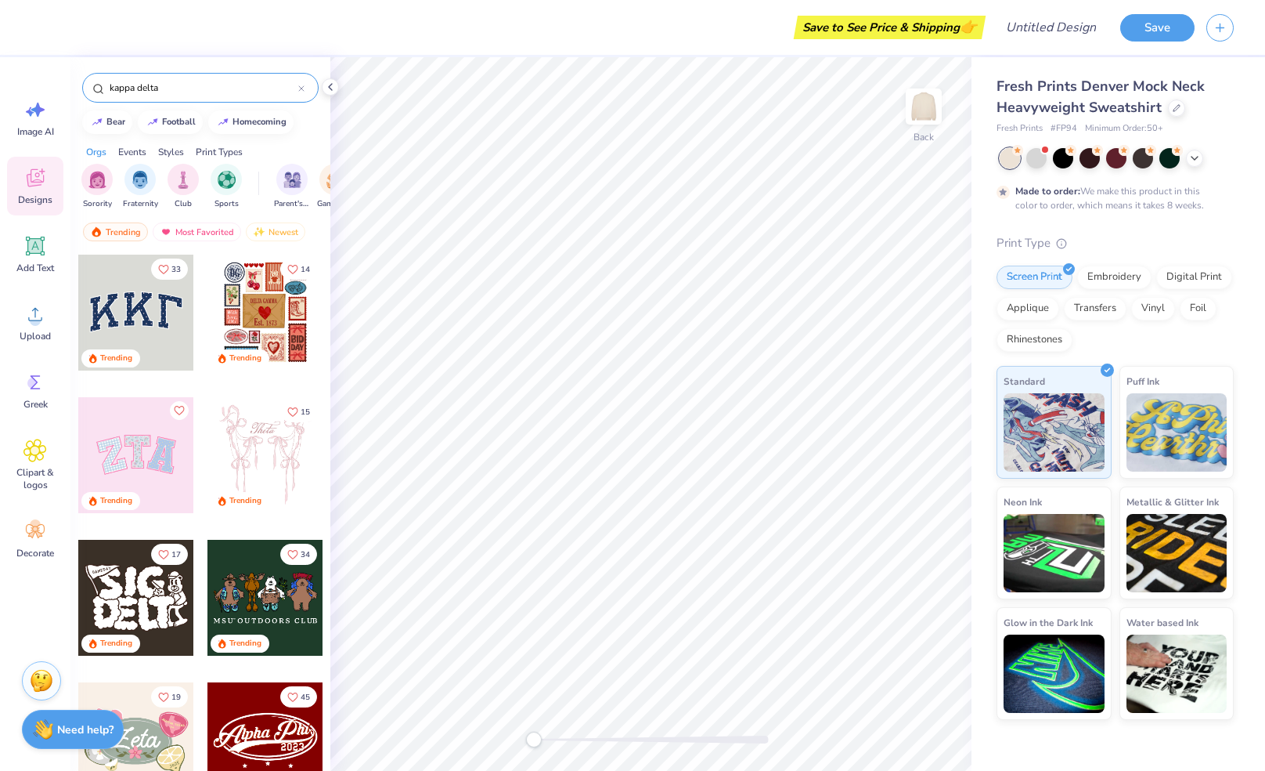
type input "kappa delta"
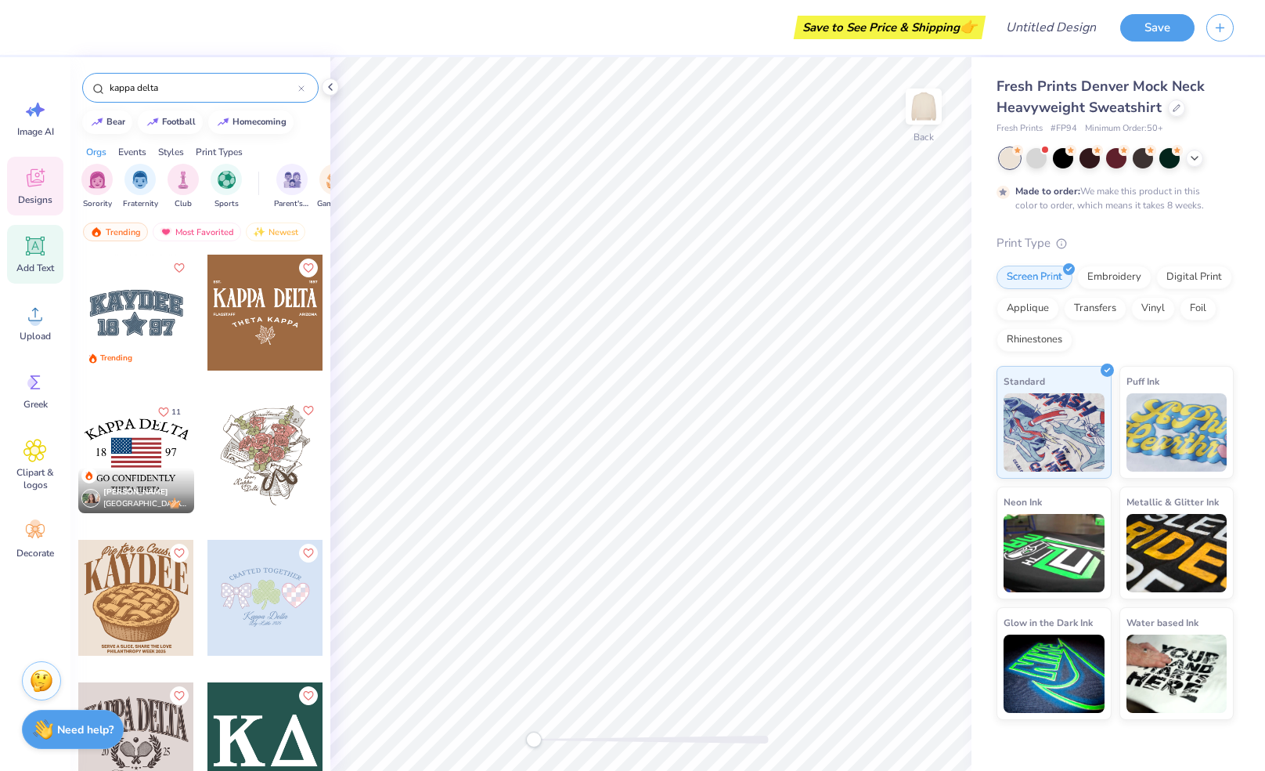
click at [33, 269] on span "Add Text" at bounding box center [35, 268] width 38 height 13
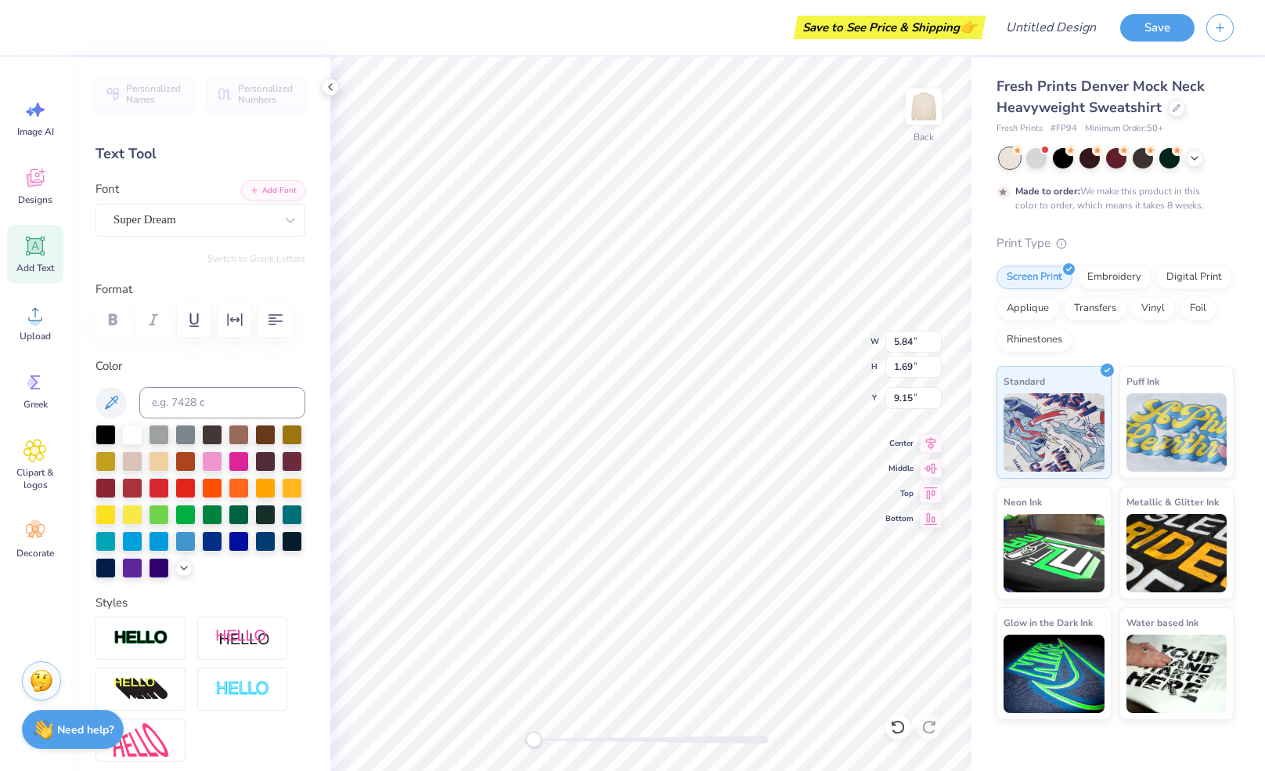
scroll to position [13, 2]
type textarea "k"
type textarea "Kappa Delta"
click at [283, 226] on icon at bounding box center [291, 220] width 16 height 16
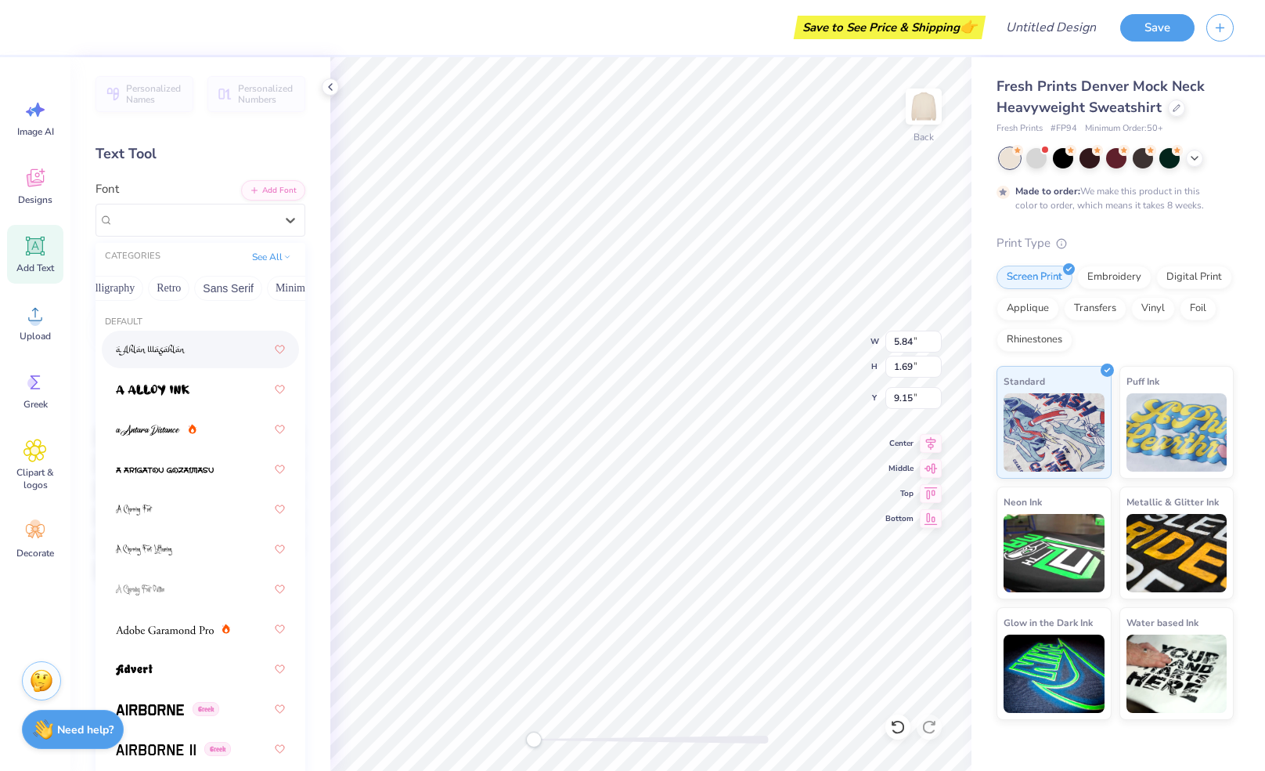
scroll to position [0, 280]
click at [106, 293] on button "Calligraphy" at bounding box center [108, 288] width 69 height 25
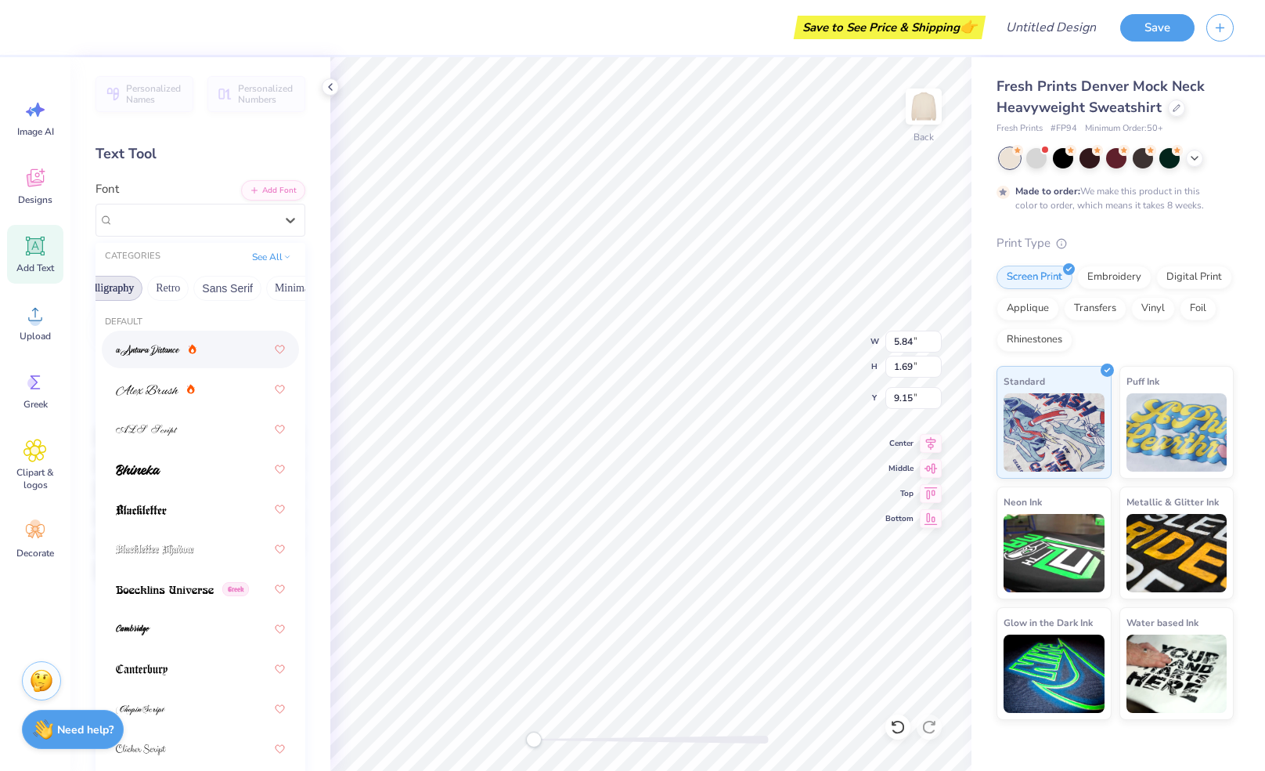
click at [178, 355] on span at bounding box center [148, 349] width 64 height 16
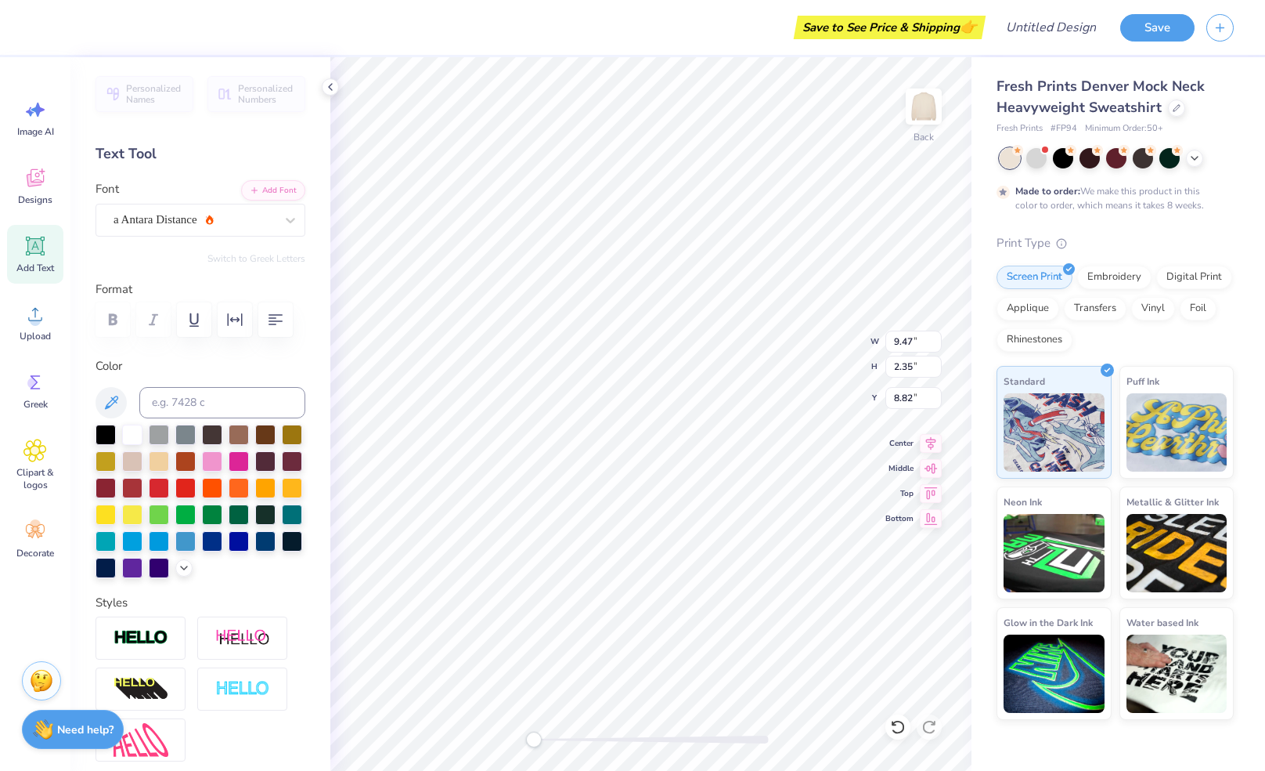
type input "6.16"
type input "1.53"
type input "0.50"
type input "5.42"
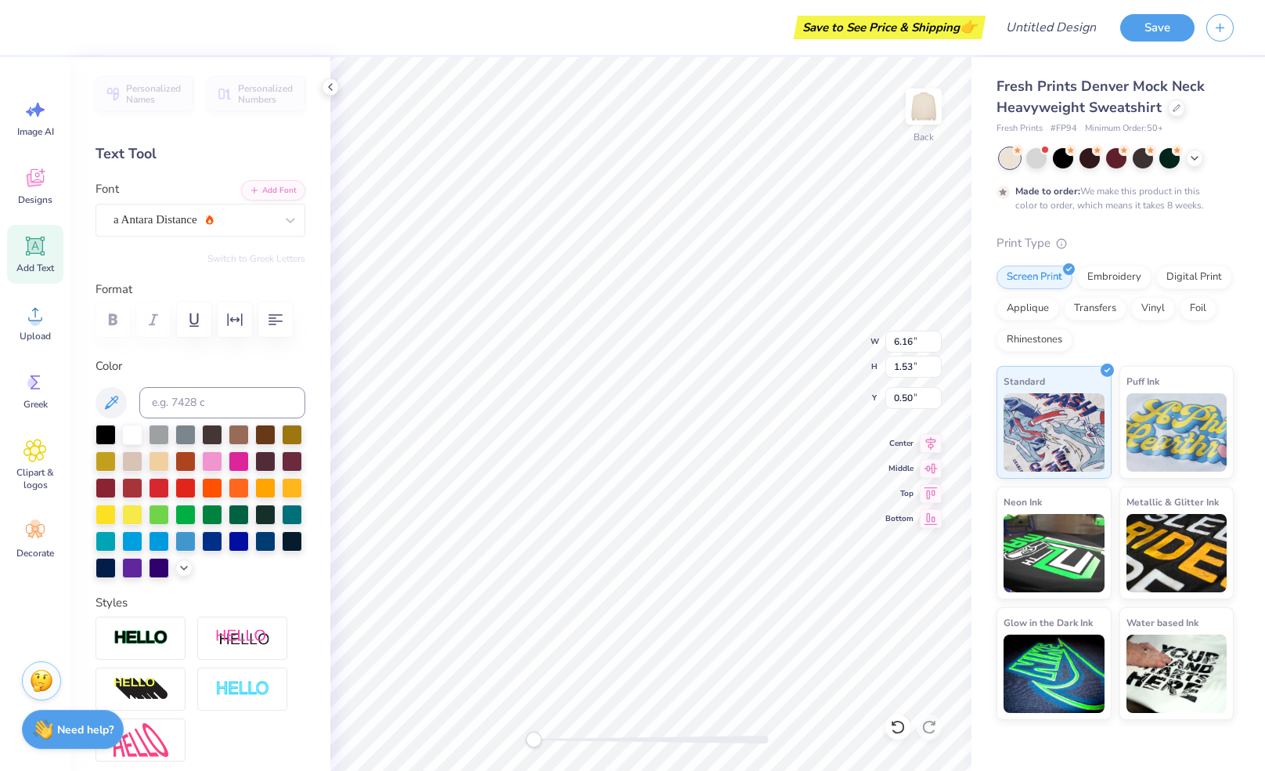
type input "1.34"
click at [259, 430] on div at bounding box center [265, 433] width 20 height 20
click at [236, 440] on div at bounding box center [239, 433] width 20 height 20
click at [265, 433] on div at bounding box center [265, 433] width 20 height 20
click at [929, 107] on img at bounding box center [924, 106] width 63 height 63
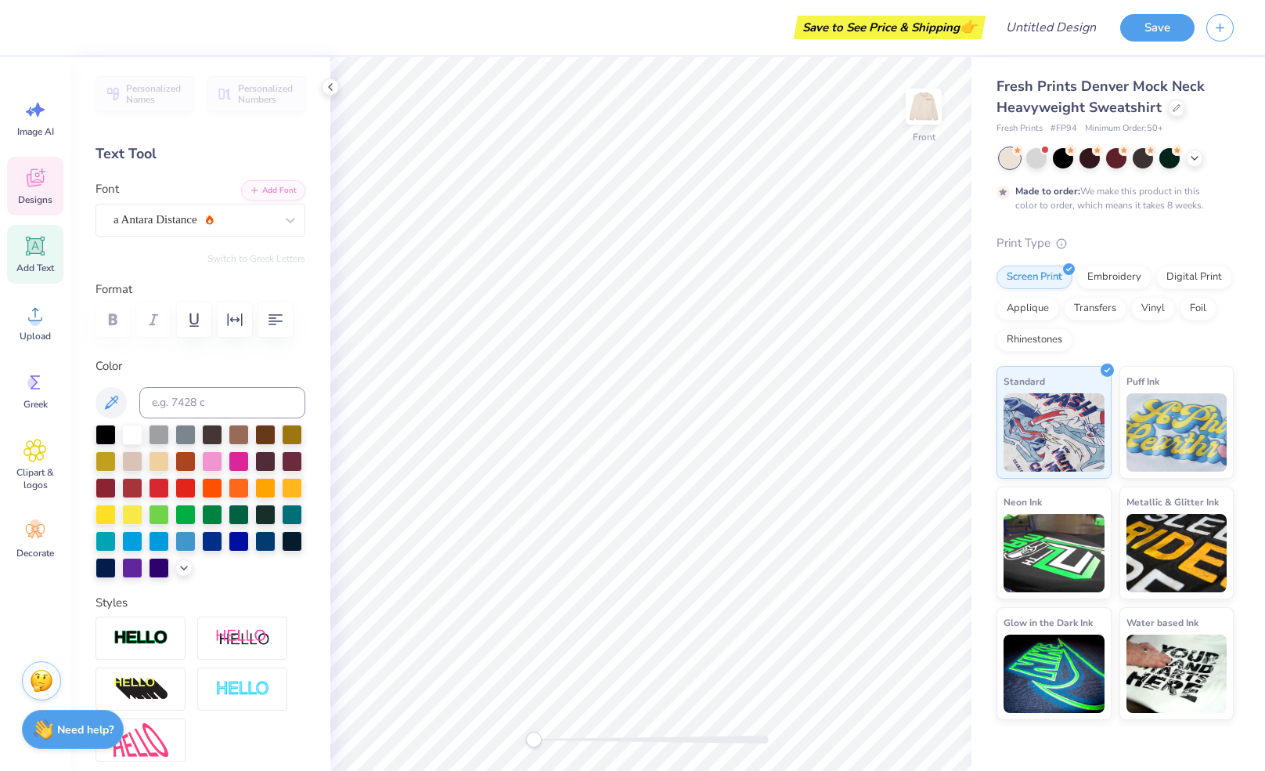
click at [23, 199] on span "Designs" at bounding box center [35, 199] width 34 height 13
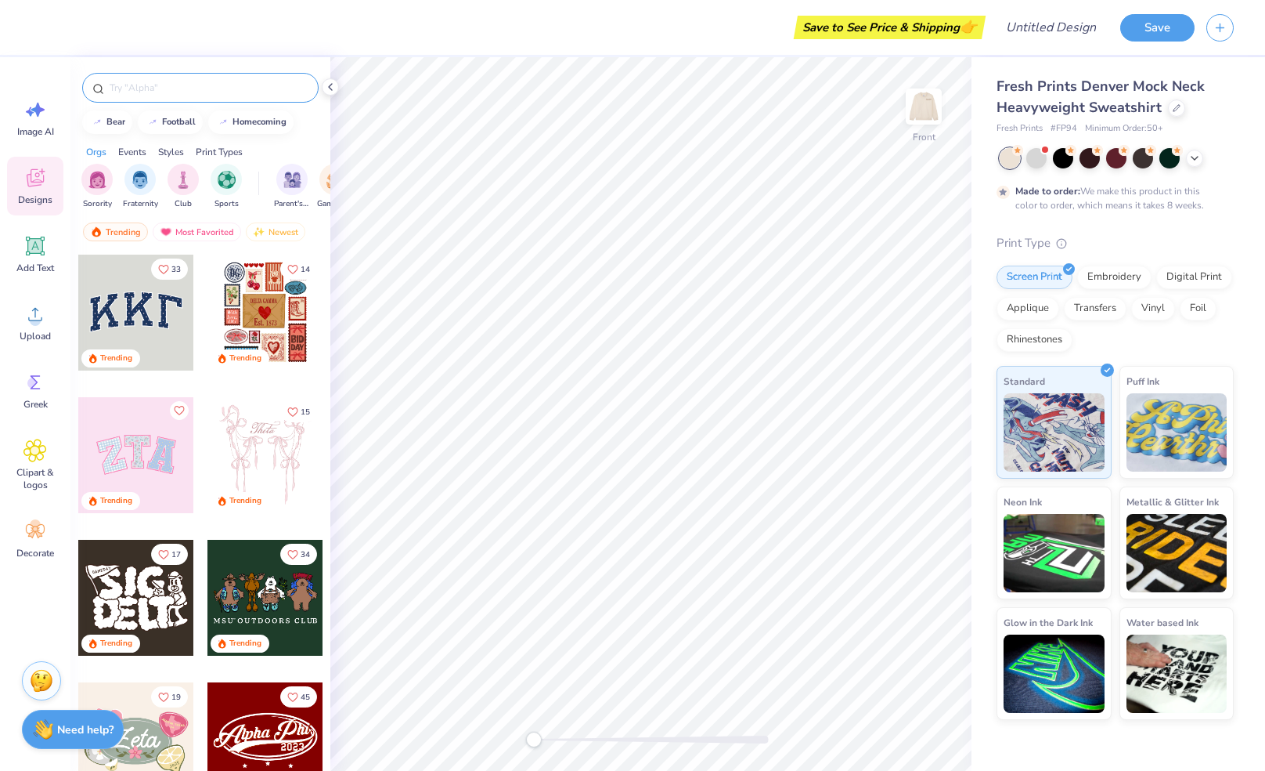
click at [186, 80] on input "text" at bounding box center [208, 88] width 200 height 16
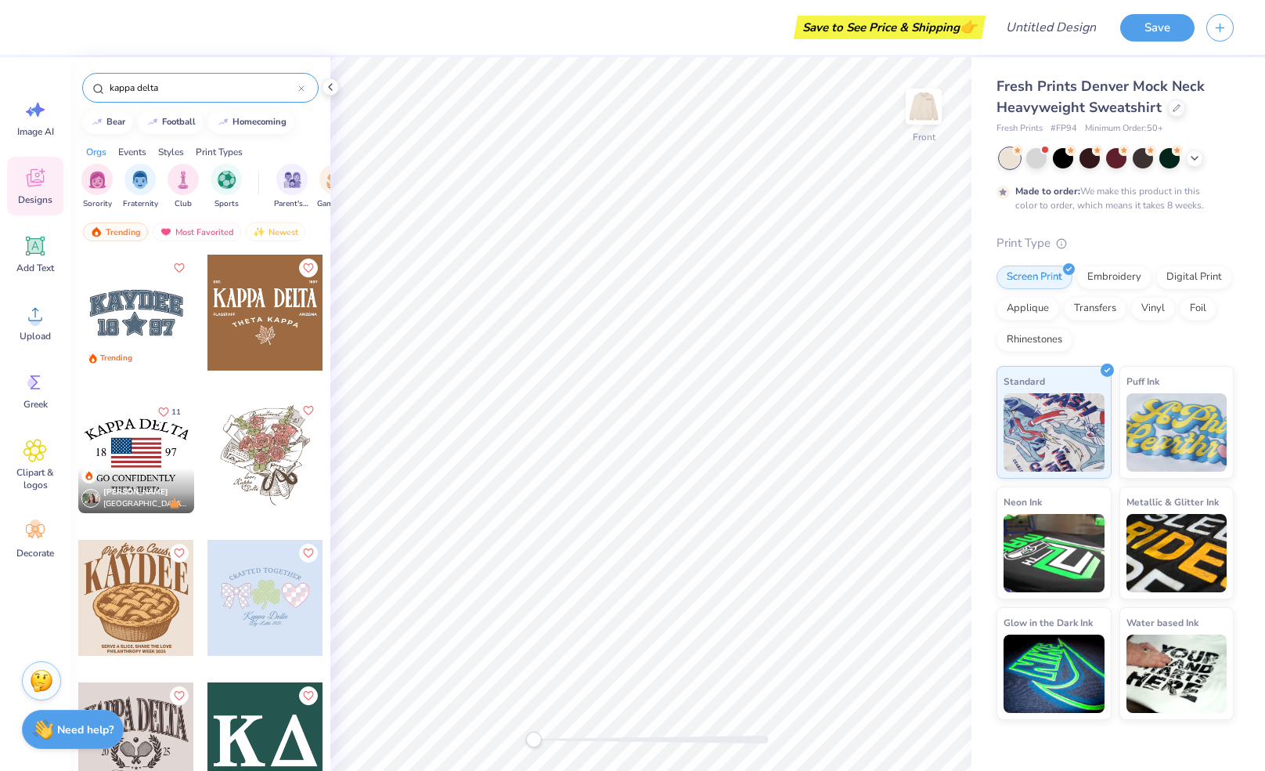
type input "kappa delta"
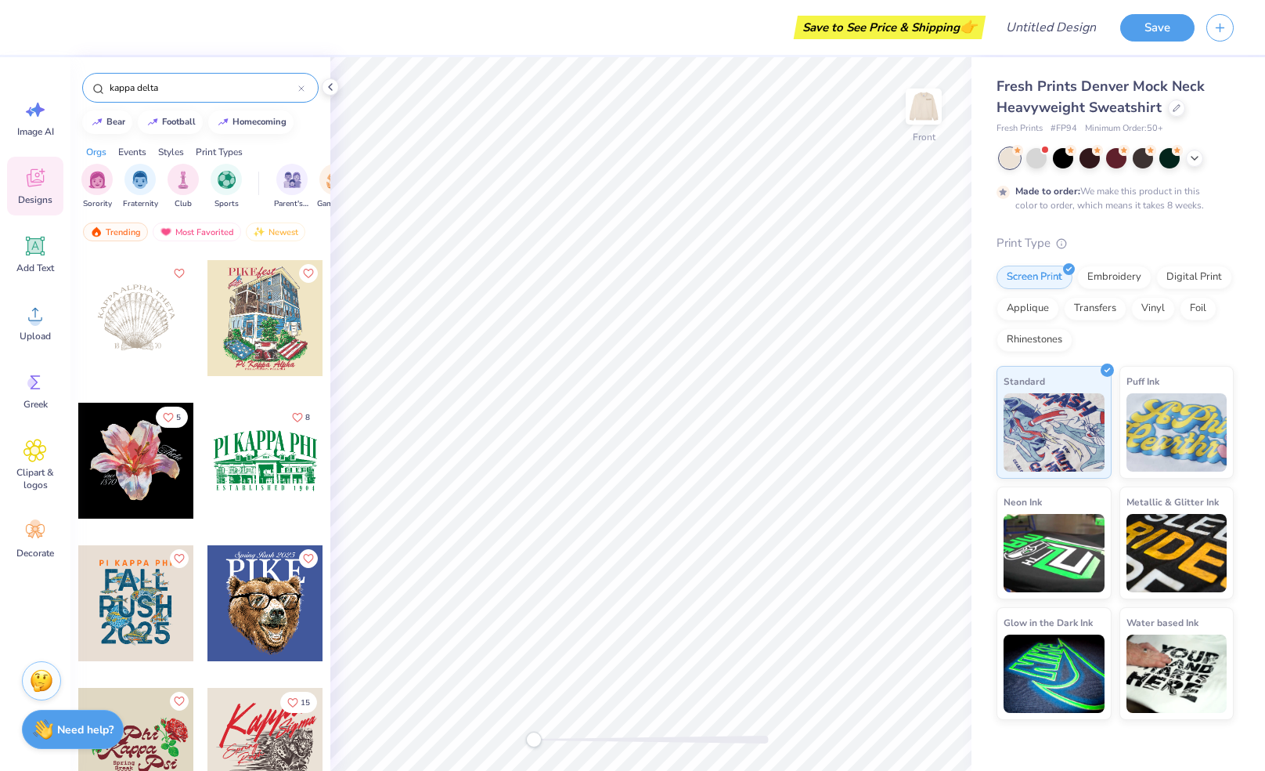
scroll to position [14103, 0]
click at [130, 735] on div at bounding box center [136, 746] width 116 height 116
click at [104, 185] on img "filter for Sorority" at bounding box center [97, 178] width 18 height 18
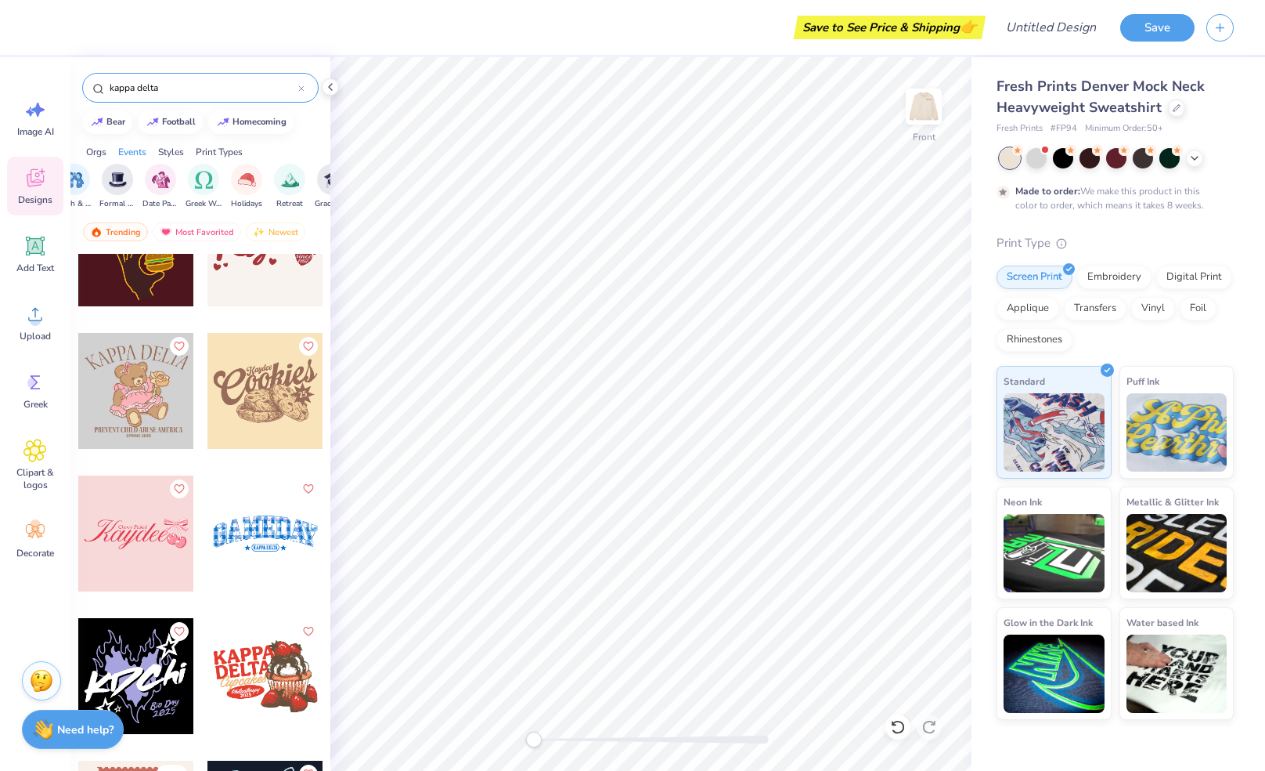
scroll to position [5480, 0]
